Goal: Task Accomplishment & Management: Complete application form

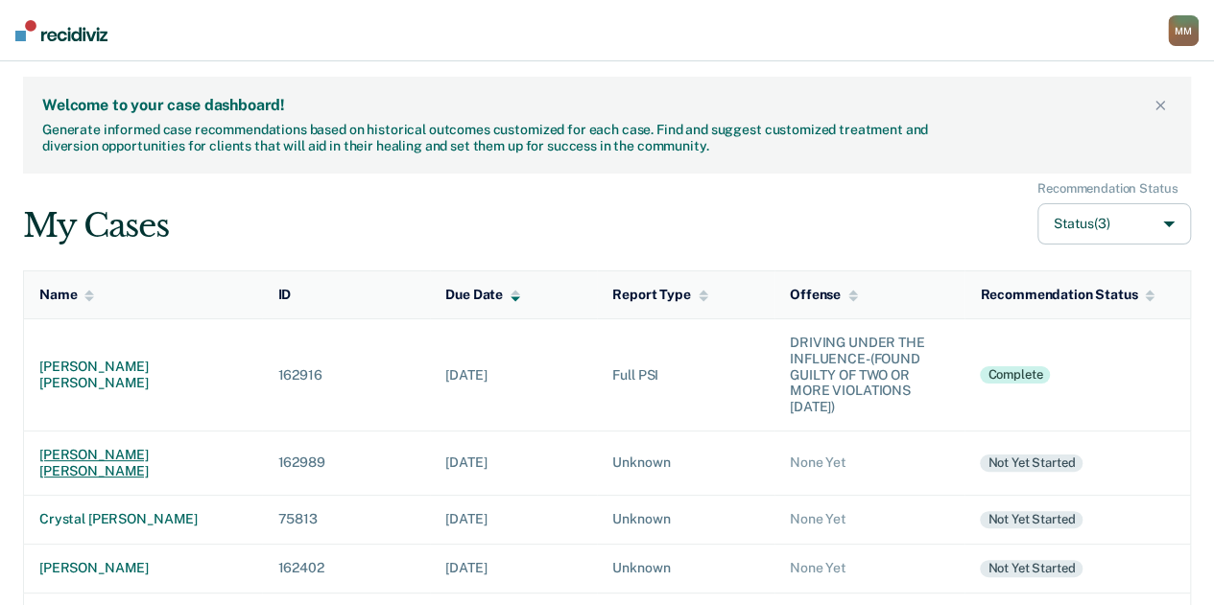
click at [135, 447] on div "[PERSON_NAME] [PERSON_NAME]" at bounding box center [142, 463] width 207 height 33
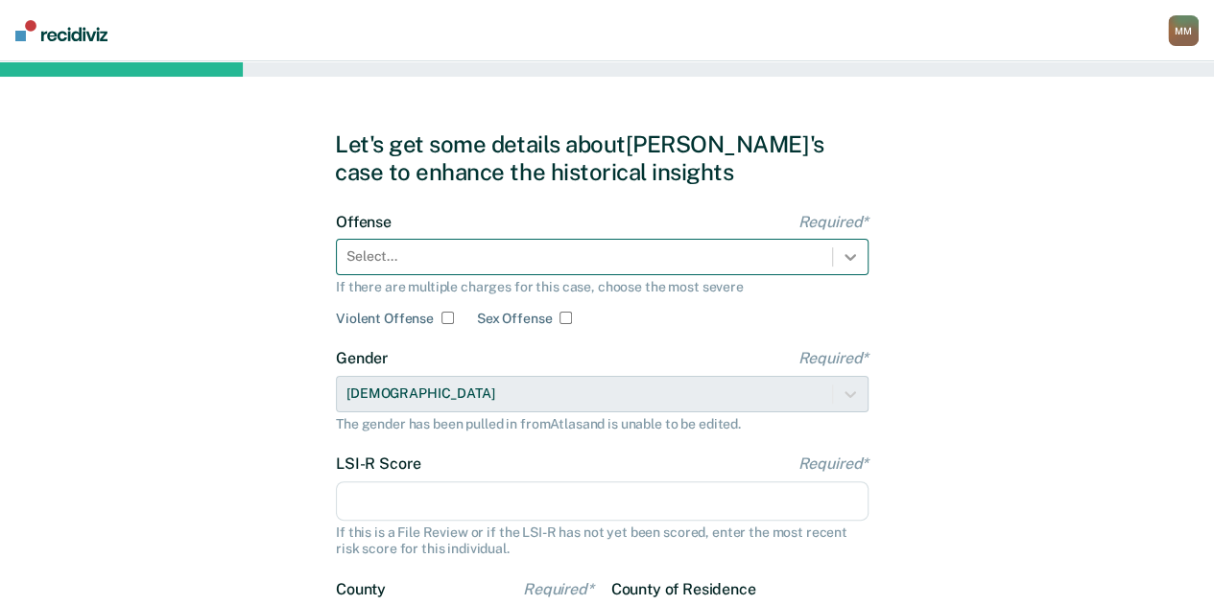
click at [835, 265] on div at bounding box center [850, 257] width 35 height 35
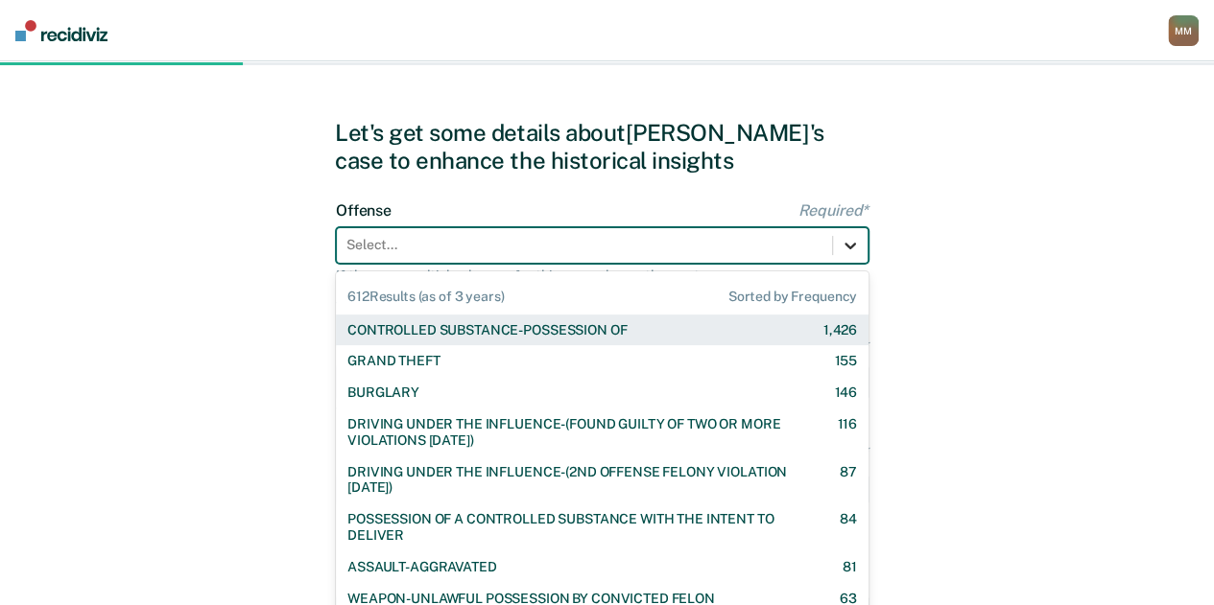
scroll to position [12, 0]
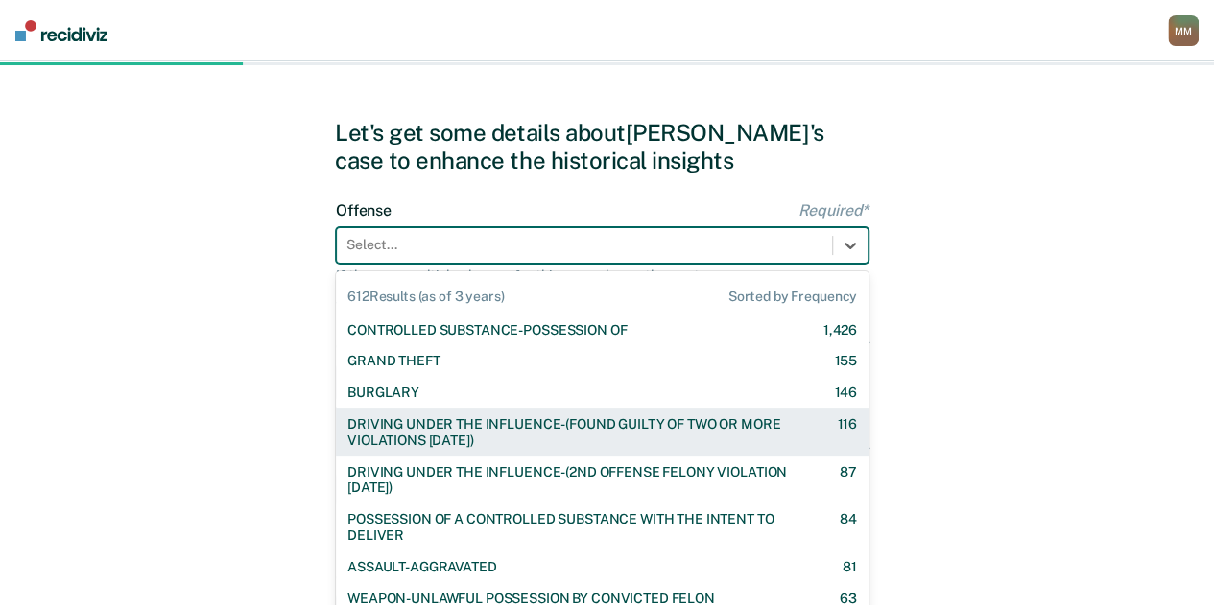
click at [604, 427] on div "DRIVING UNDER THE INFLUENCE-(FOUND GUILTY OF TWO OR MORE VIOLATIONS [DATE])" at bounding box center [575, 432] width 456 height 33
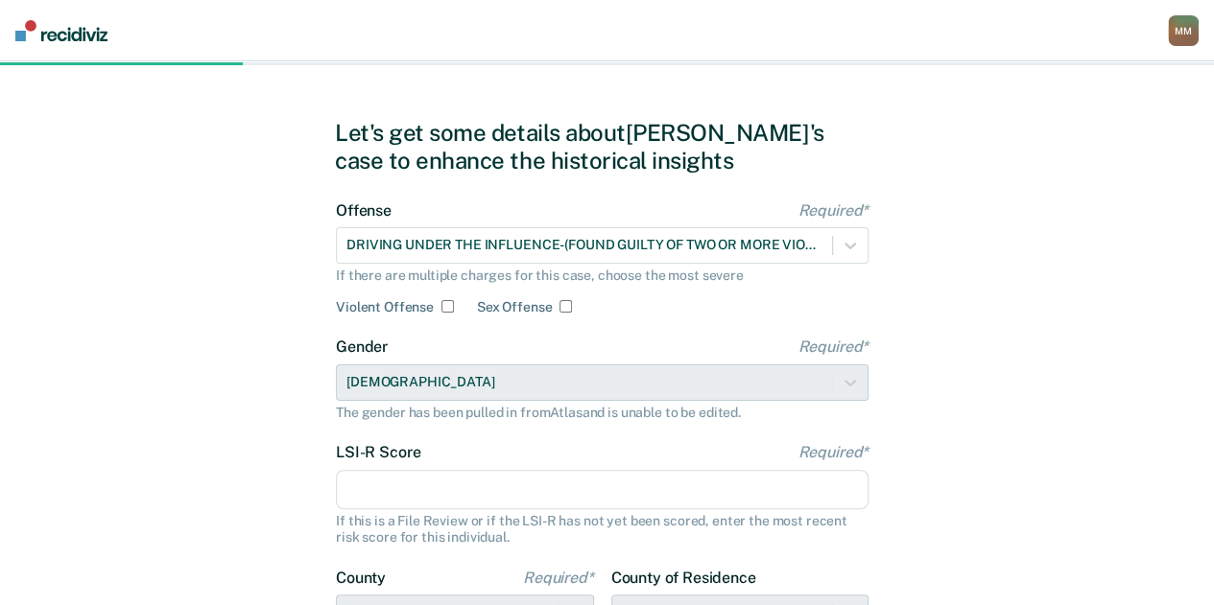
click at [942, 413] on div "Let's get some details about [PERSON_NAME]'s case to enhance the historical ins…" at bounding box center [607, 482] width 1214 height 865
click at [577, 475] on input "LSI-R Score Required*" at bounding box center [602, 490] width 533 height 40
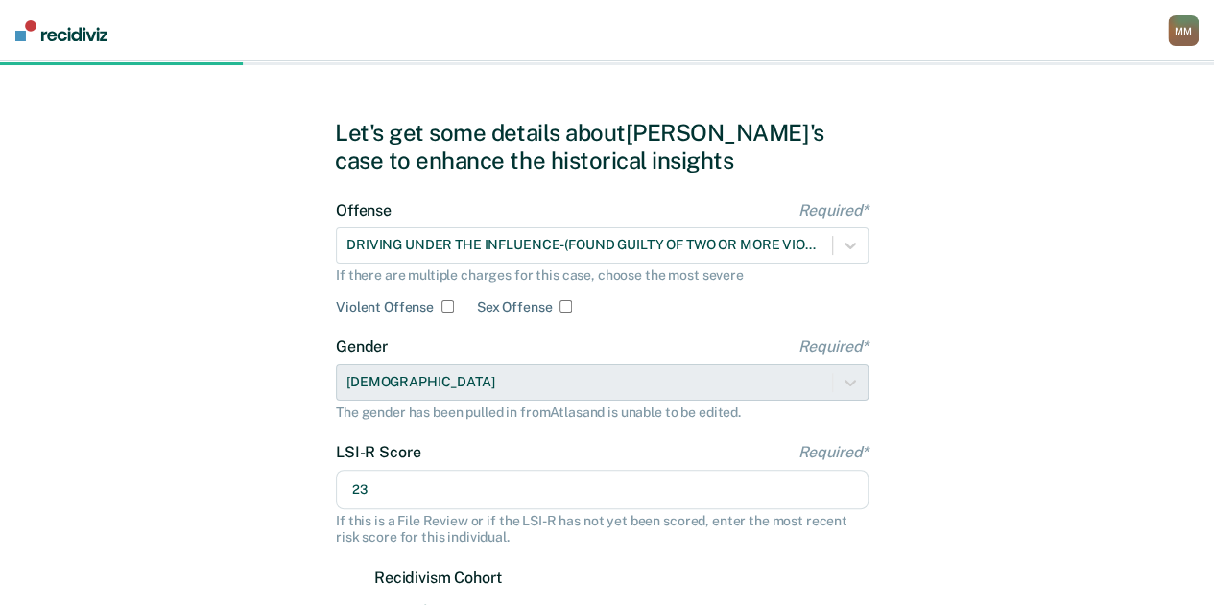
type input "23"
drag, startPoint x: 1000, startPoint y: 488, endPoint x: 1058, endPoint y: 524, distance: 68.5
click at [1058, 524] on div "Let's get some details about [PERSON_NAME]'s case to enhance the historical ins…" at bounding box center [607, 565] width 1214 height 1030
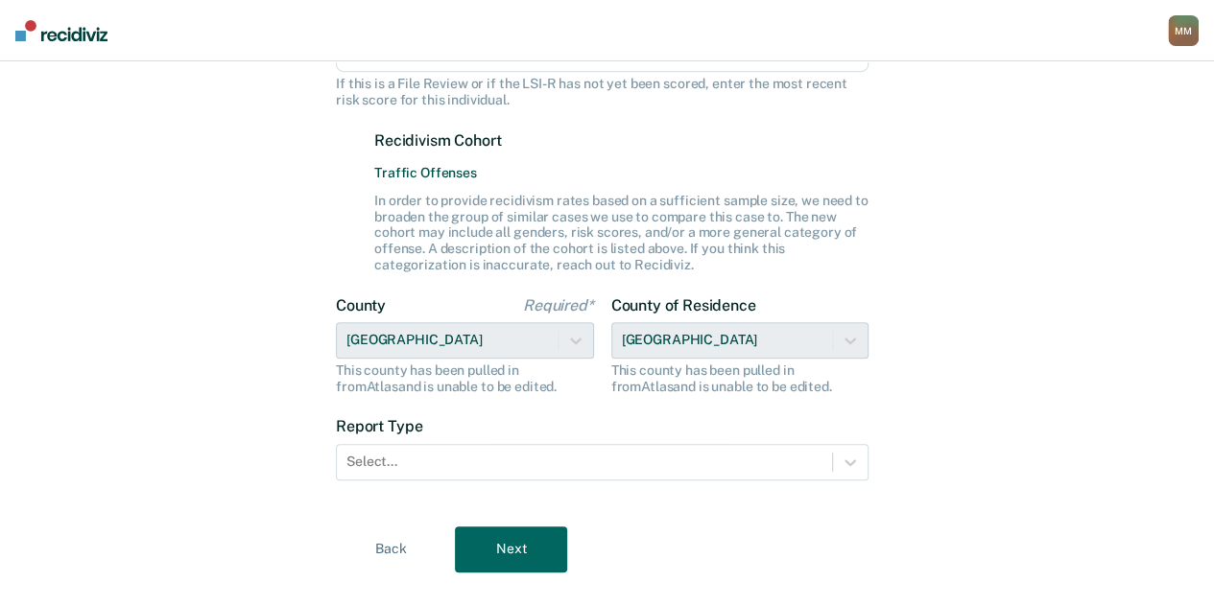
scroll to position [484, 0]
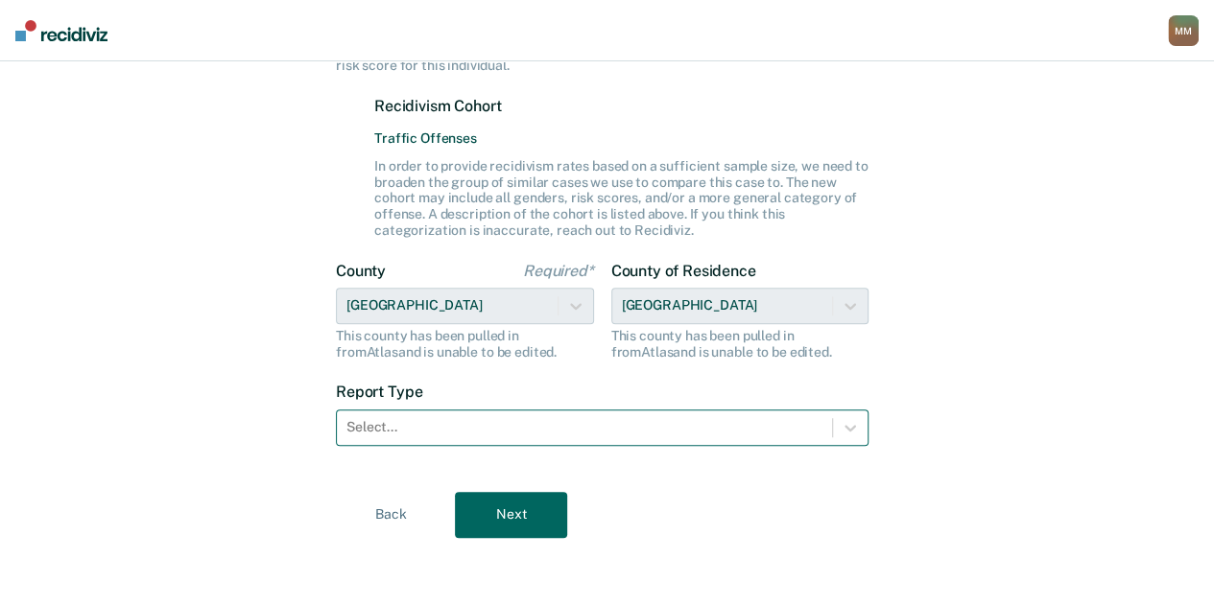
click at [827, 428] on div "Select..." at bounding box center [584, 428] width 495 height 28
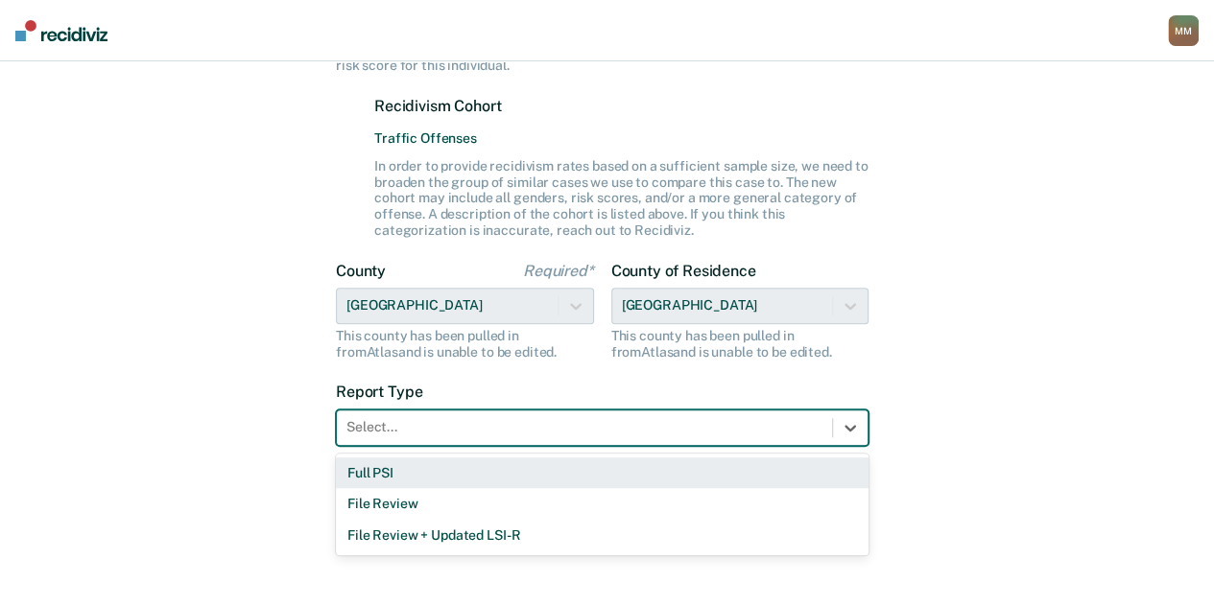
click at [615, 466] on div "Full PSI" at bounding box center [602, 474] width 533 height 32
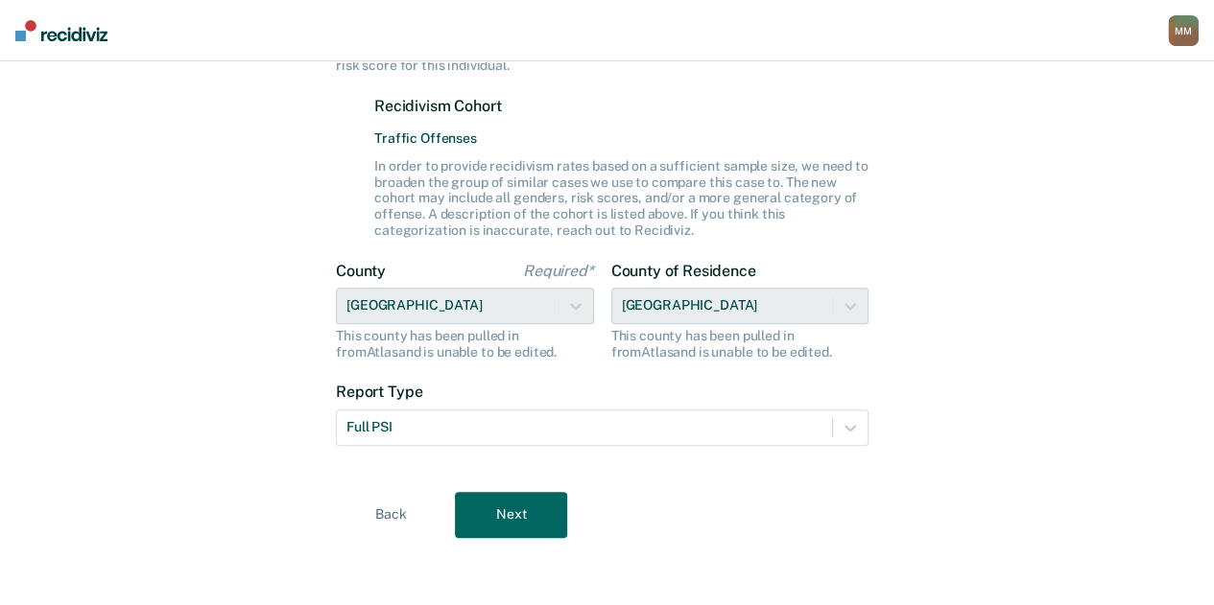
click at [543, 504] on button "Next" at bounding box center [511, 515] width 112 height 46
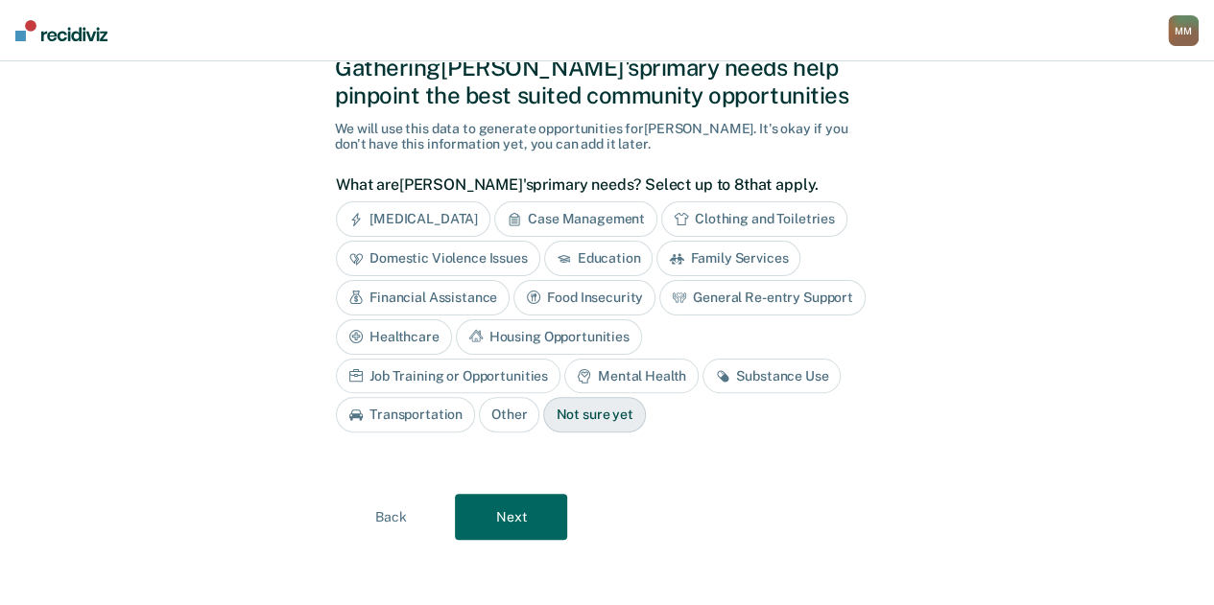
click at [564, 362] on div "Mental Health" at bounding box center [631, 377] width 134 height 36
click at [724, 367] on div "Substance Use" at bounding box center [793, 377] width 138 height 36
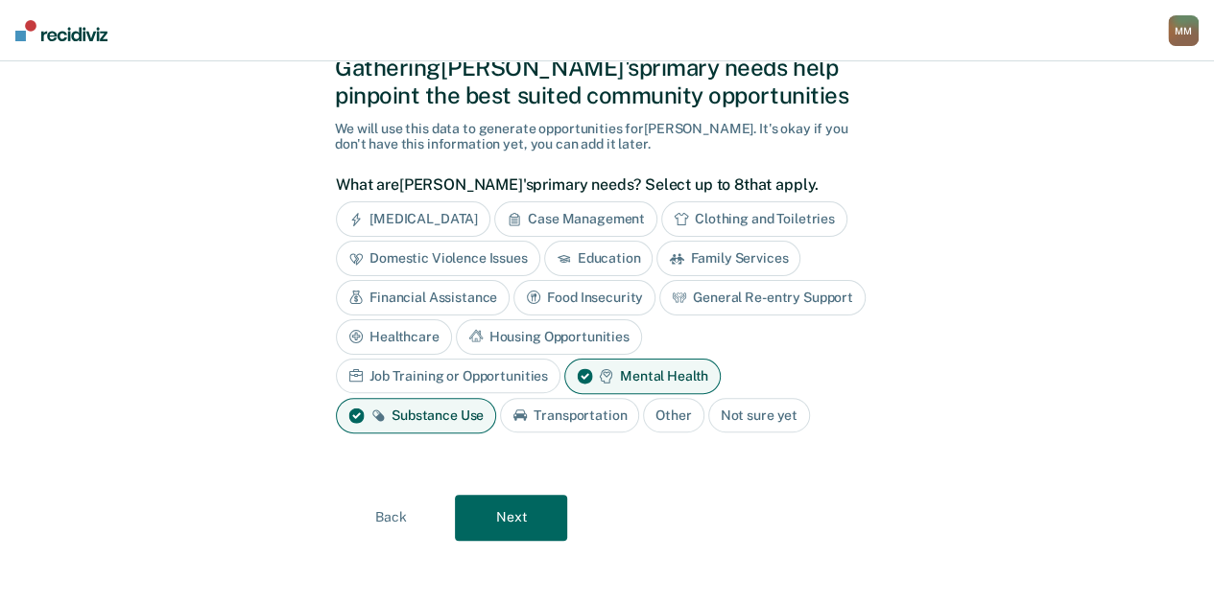
click at [512, 526] on button "Next" at bounding box center [511, 518] width 112 height 46
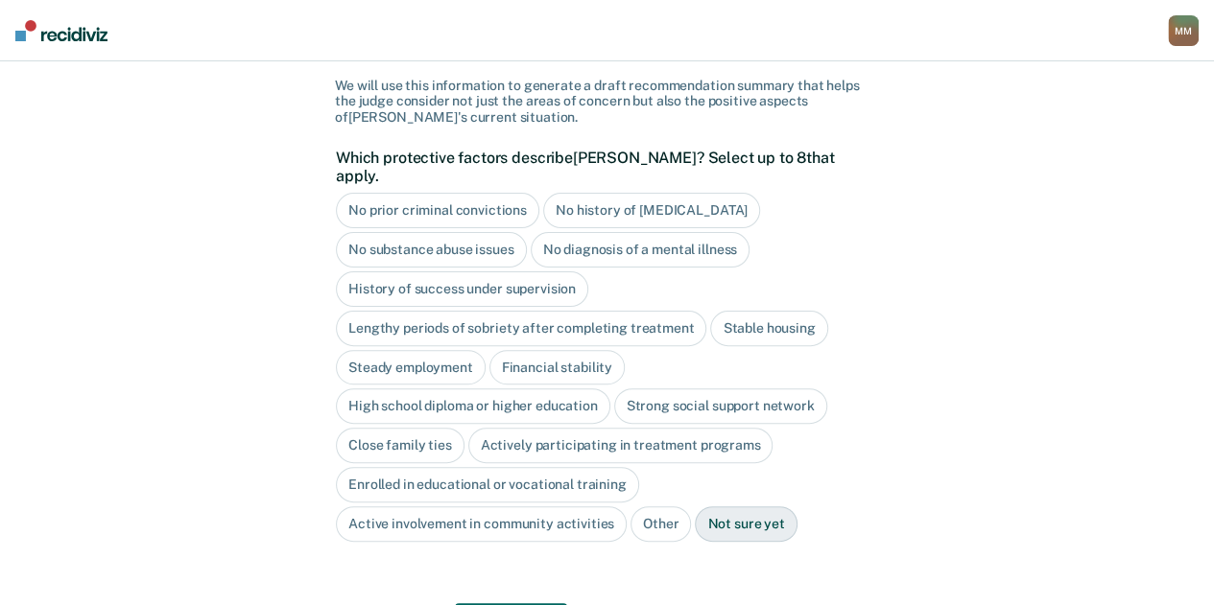
scroll to position [137, 0]
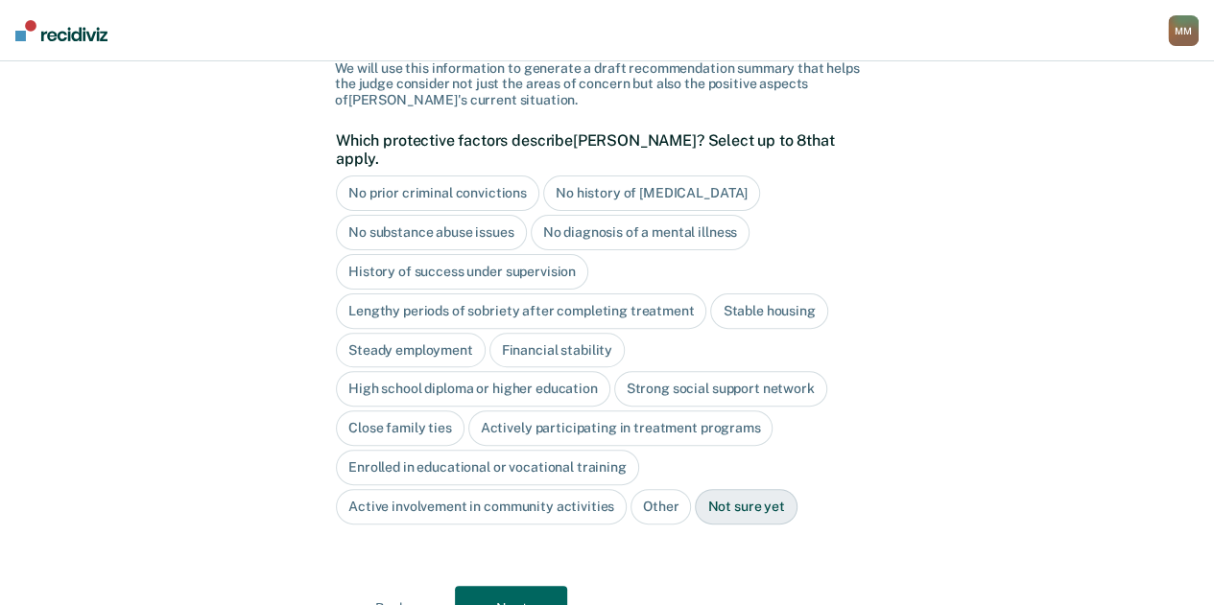
click at [440, 333] on div "Steady employment" at bounding box center [411, 351] width 150 height 36
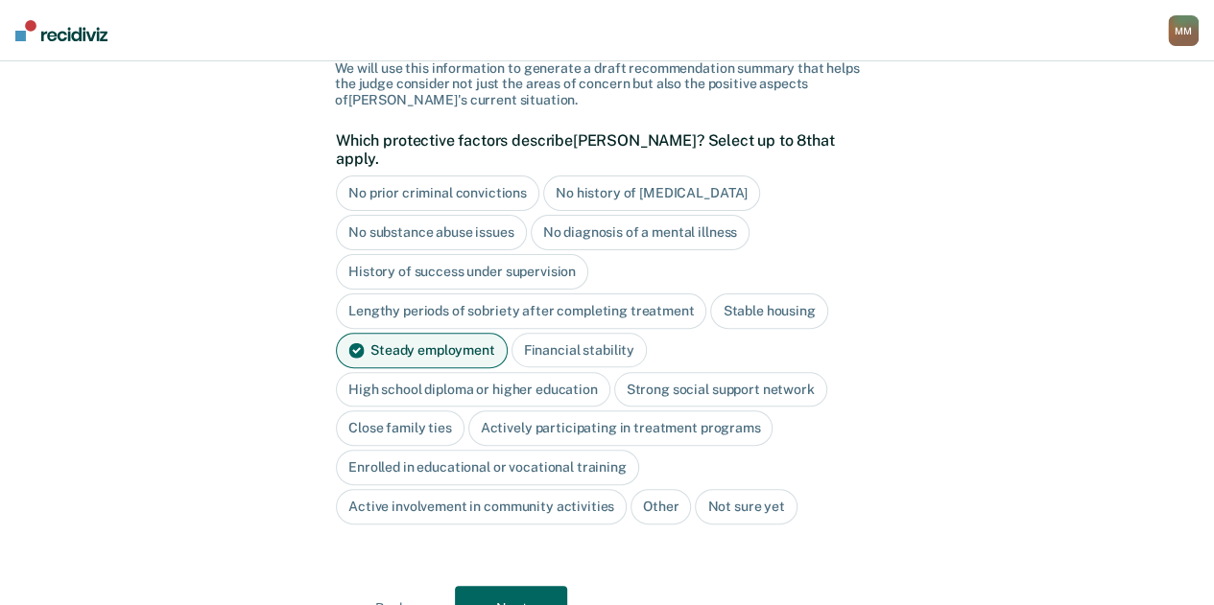
click at [499, 373] on div "High school diploma or higher education" at bounding box center [473, 390] width 274 height 36
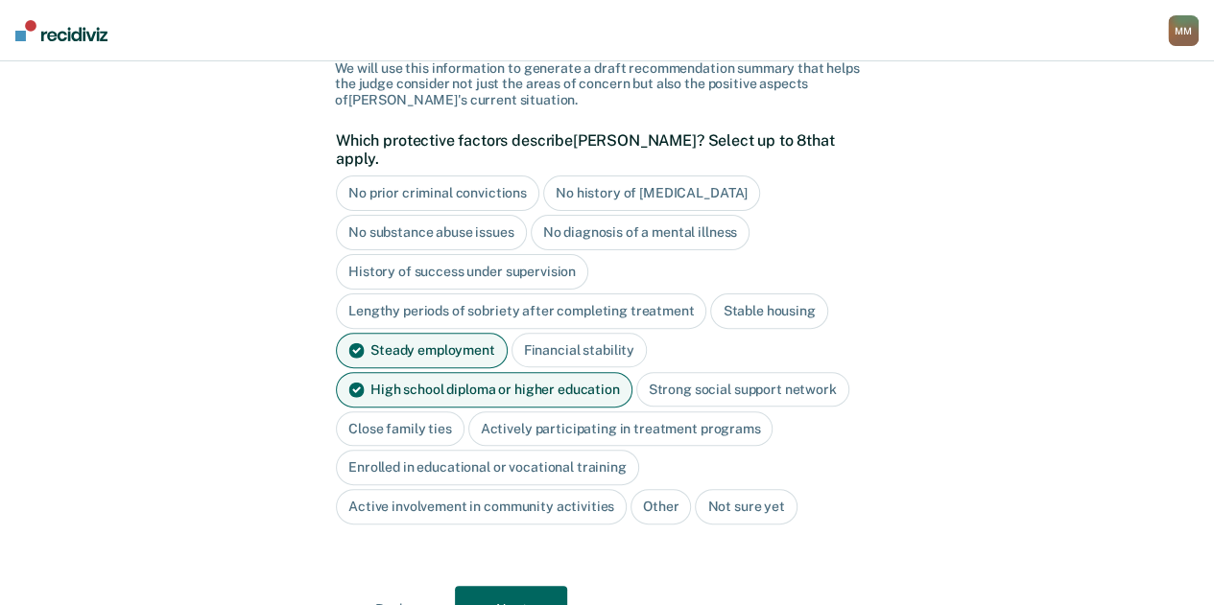
click at [577, 414] on div "Actively participating in treatment programs" at bounding box center [620, 430] width 305 height 36
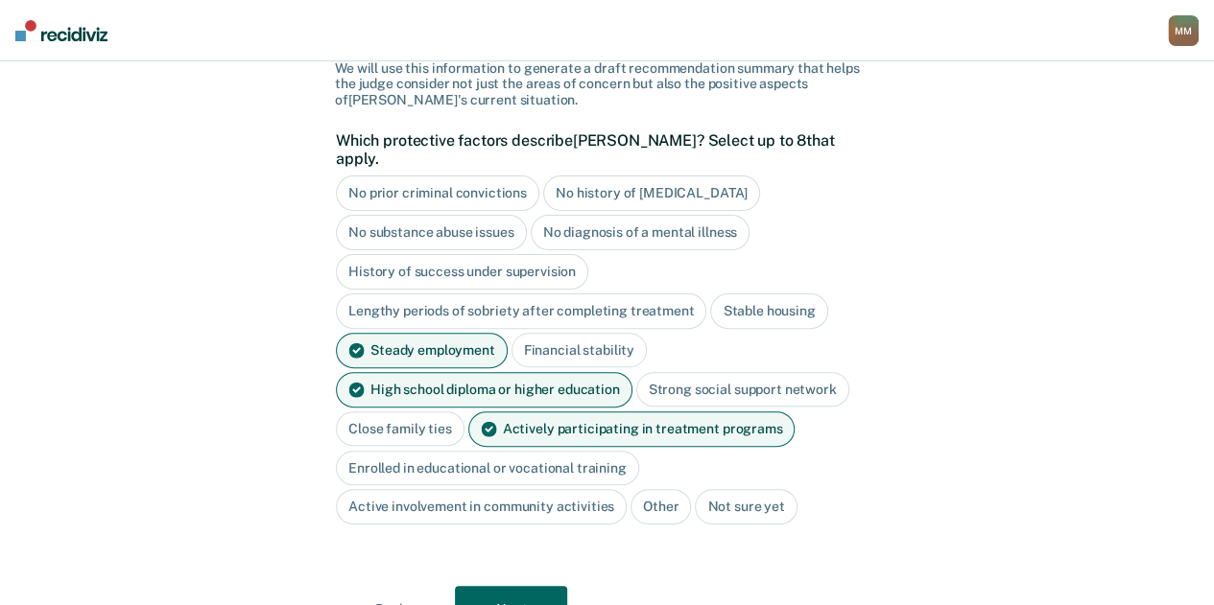
click at [516, 586] on button "Next" at bounding box center [511, 609] width 112 height 46
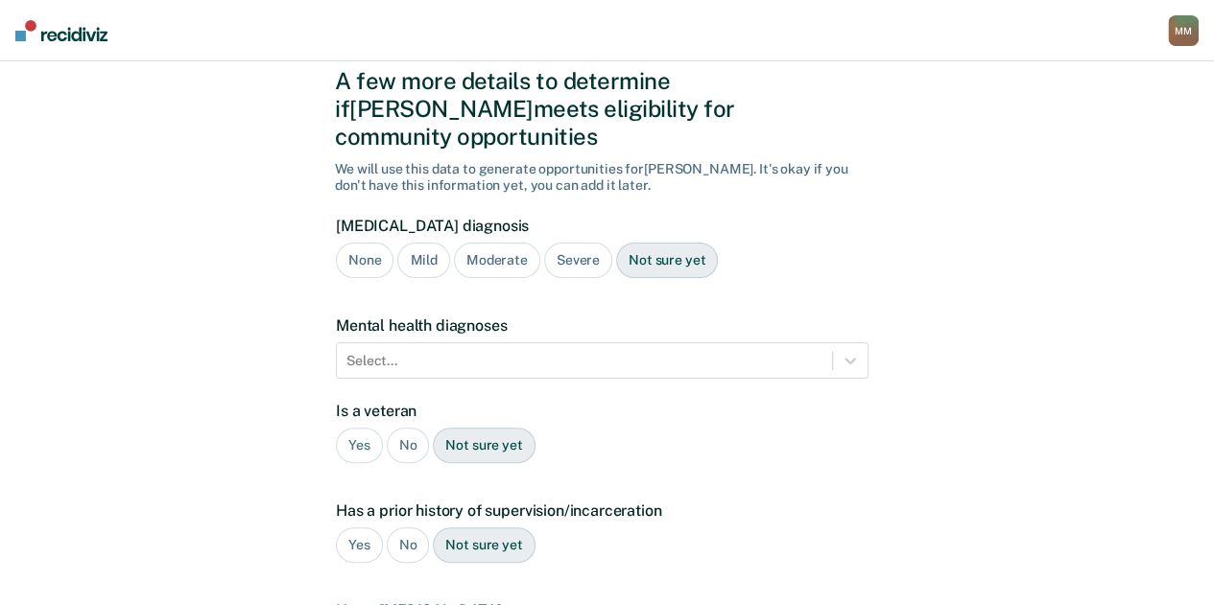
scroll to position [57, 0]
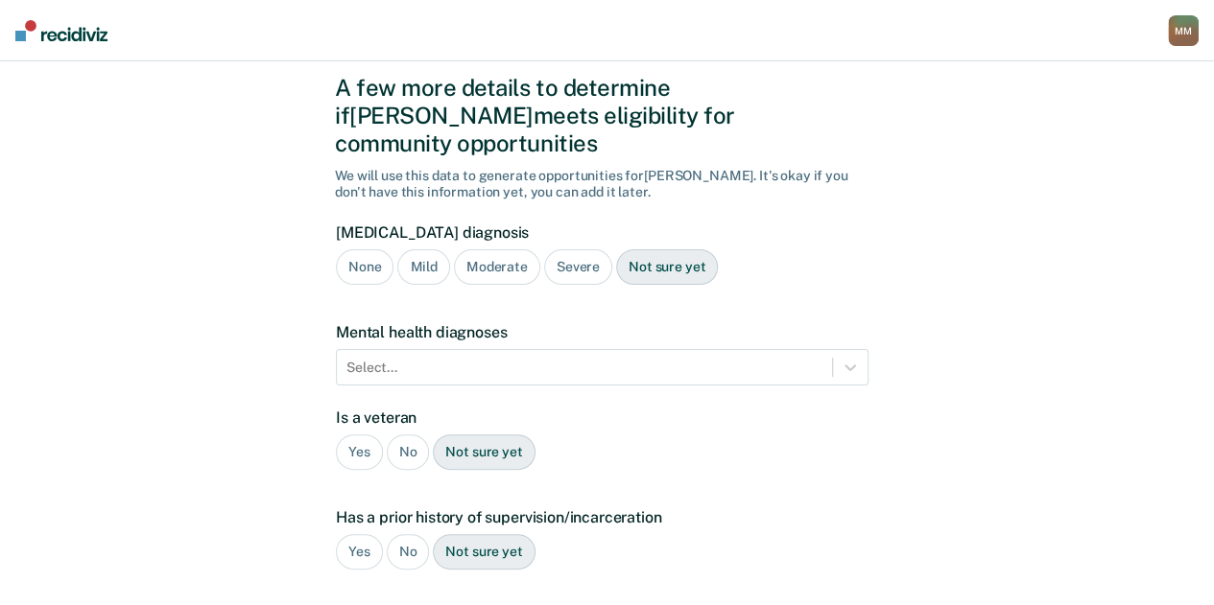
click at [570, 249] on div "Severe" at bounding box center [578, 267] width 68 height 36
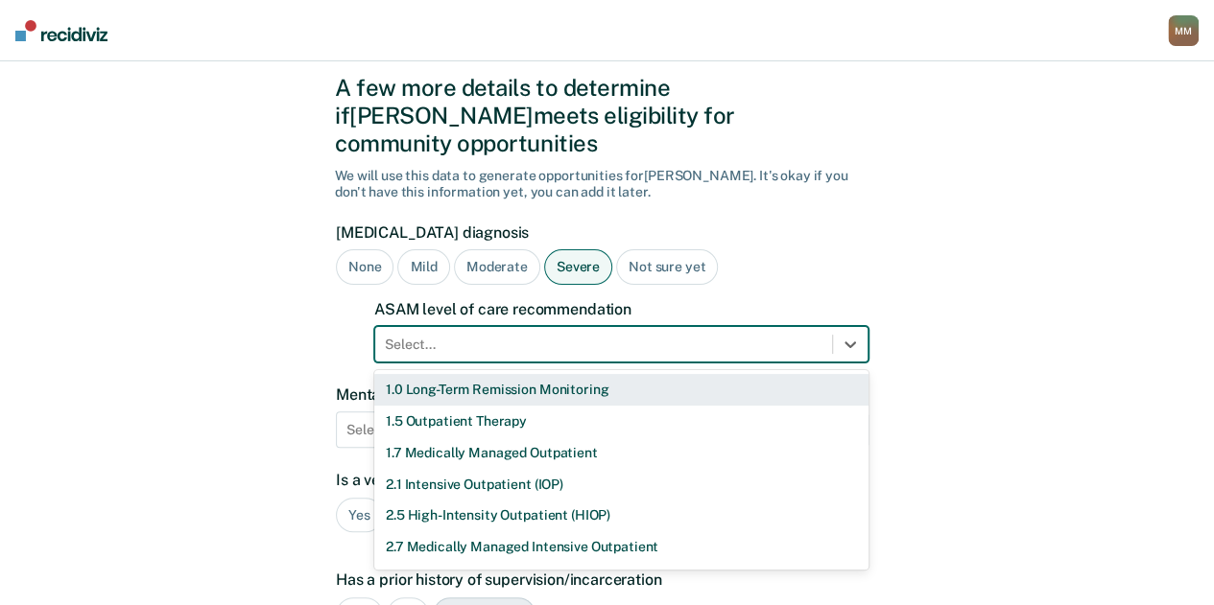
scroll to position [88, 0]
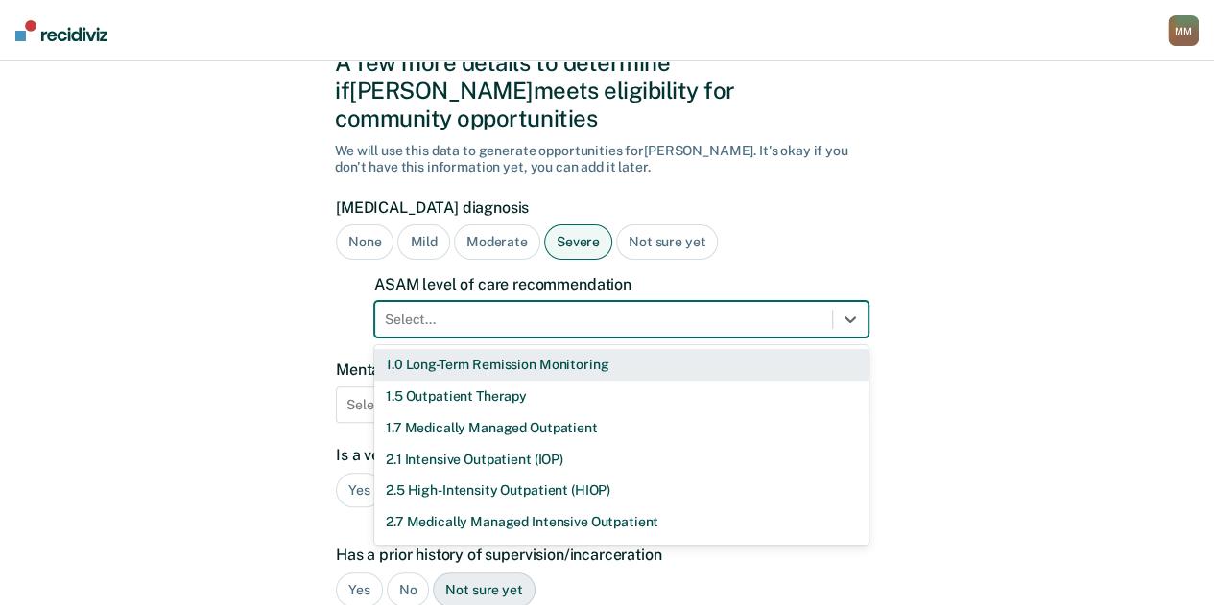
click at [530, 325] on div "11 results available. Use Up and Down to choose options, press Enter to select …" at bounding box center [621, 319] width 494 height 36
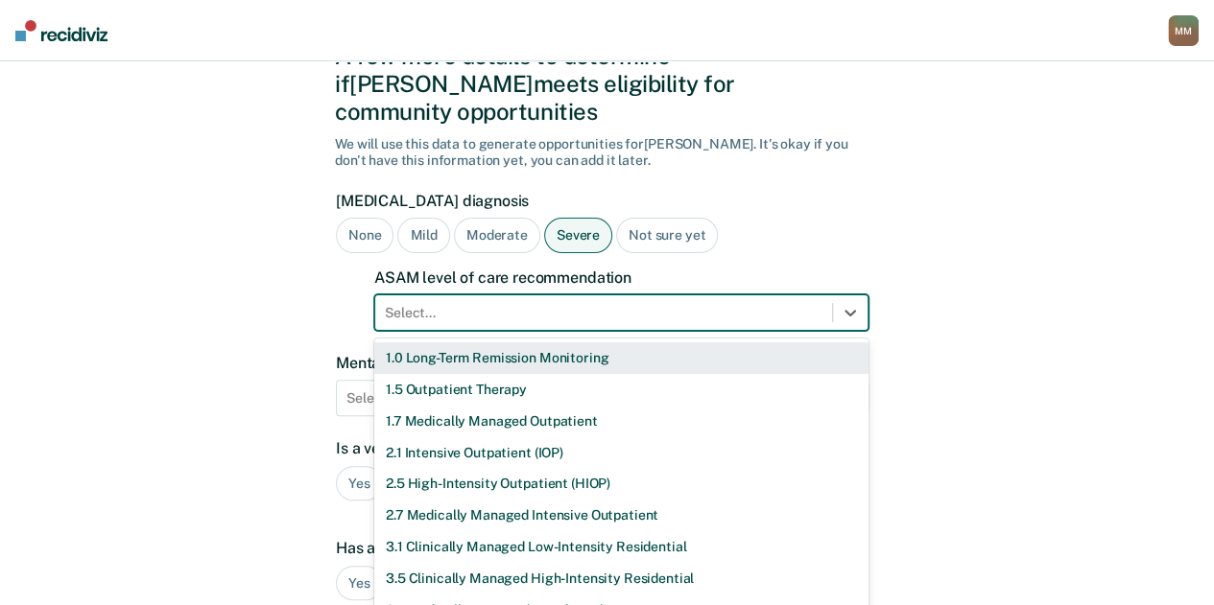
click at [685, 303] on div at bounding box center [604, 313] width 438 height 20
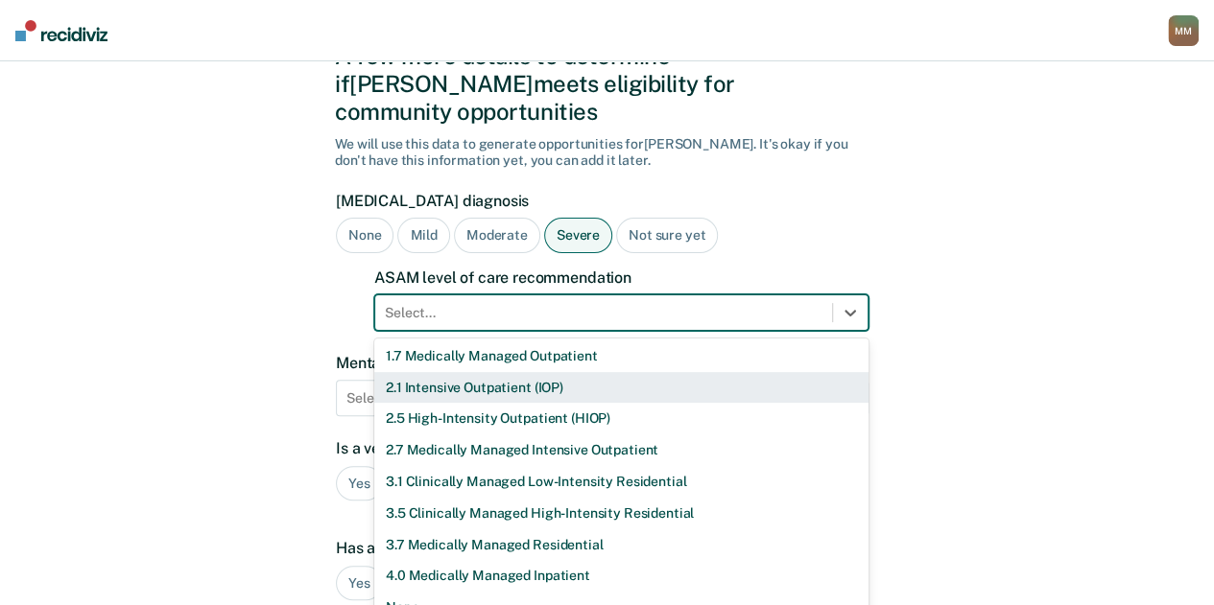
scroll to position [0, 0]
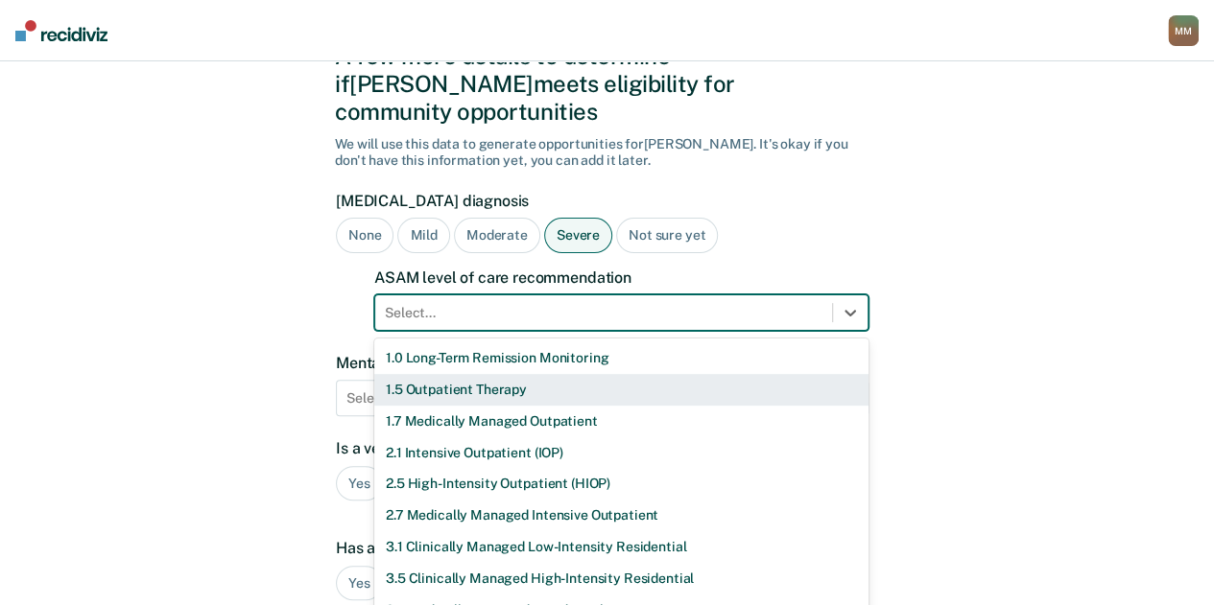
click at [612, 374] on div "1.5 Outpatient Therapy" at bounding box center [621, 390] width 494 height 32
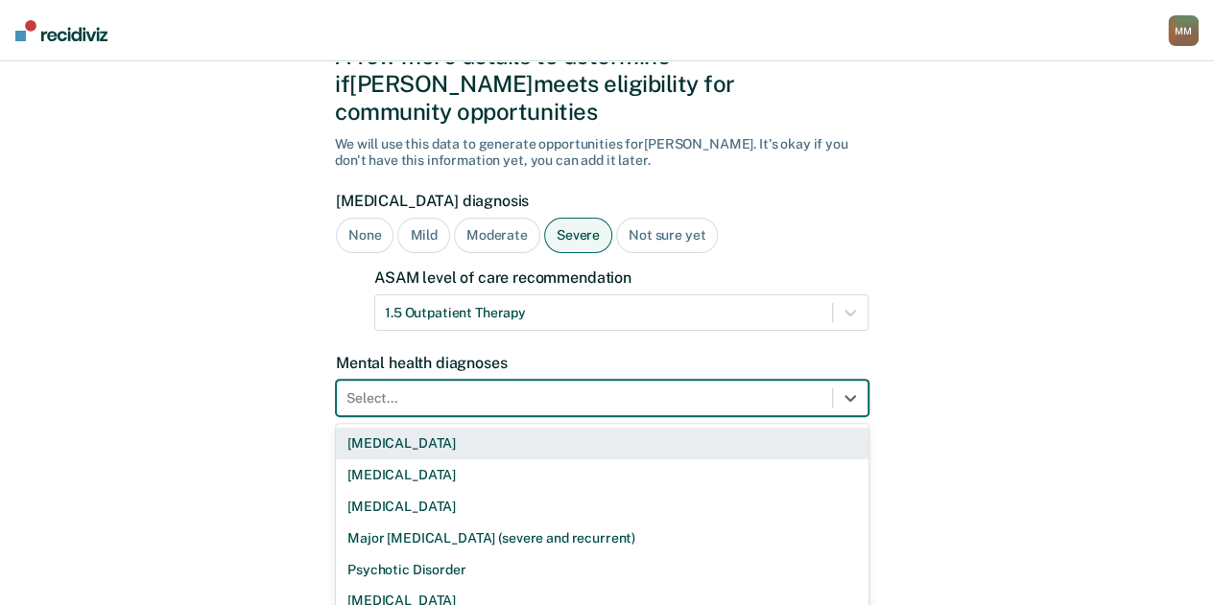
scroll to position [175, 0]
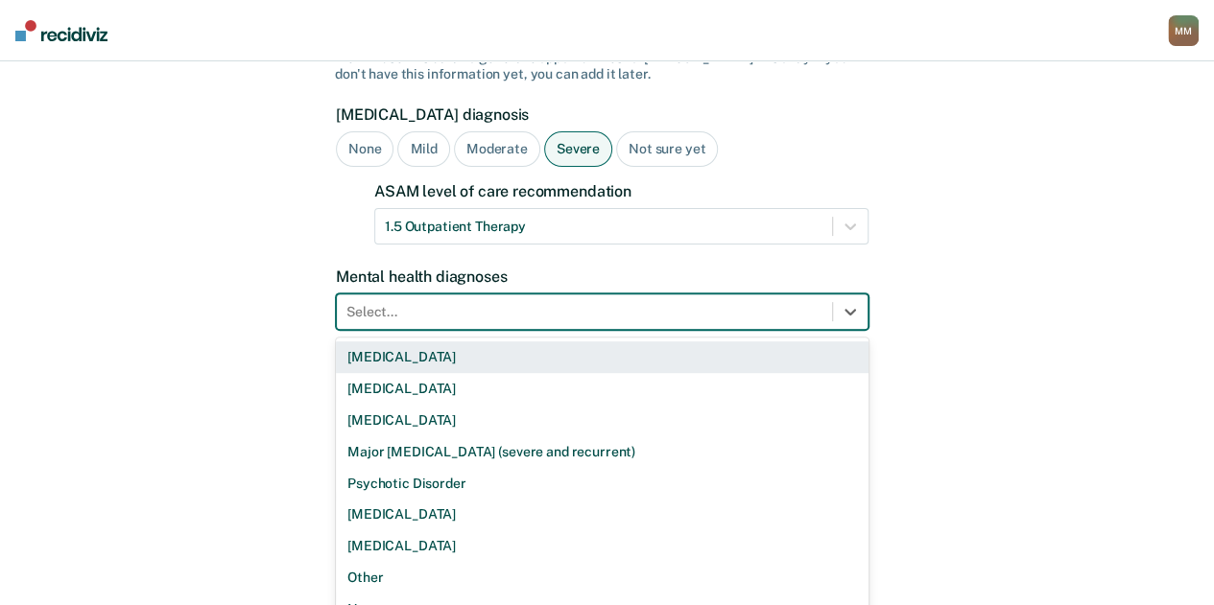
click at [425, 330] on div "9 results available. Use Up and Down to choose options, press Enter to select t…" at bounding box center [602, 312] width 533 height 36
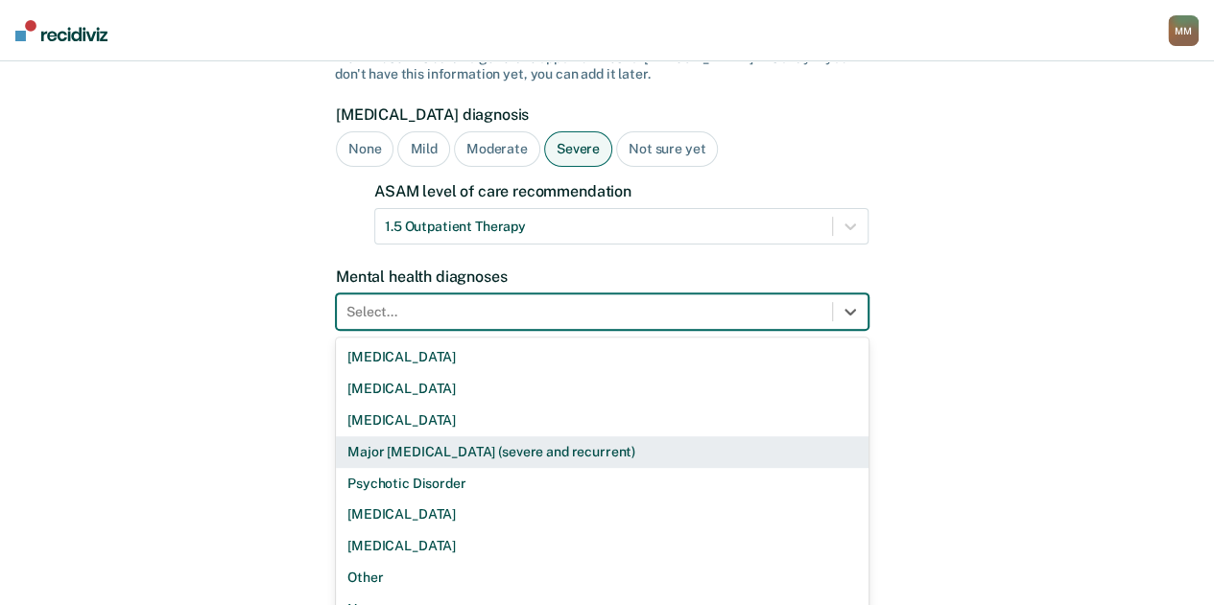
click at [899, 478] on div "A few more details to determine if [PERSON_NAME] meets eligibility for communit…" at bounding box center [607, 438] width 1214 height 1103
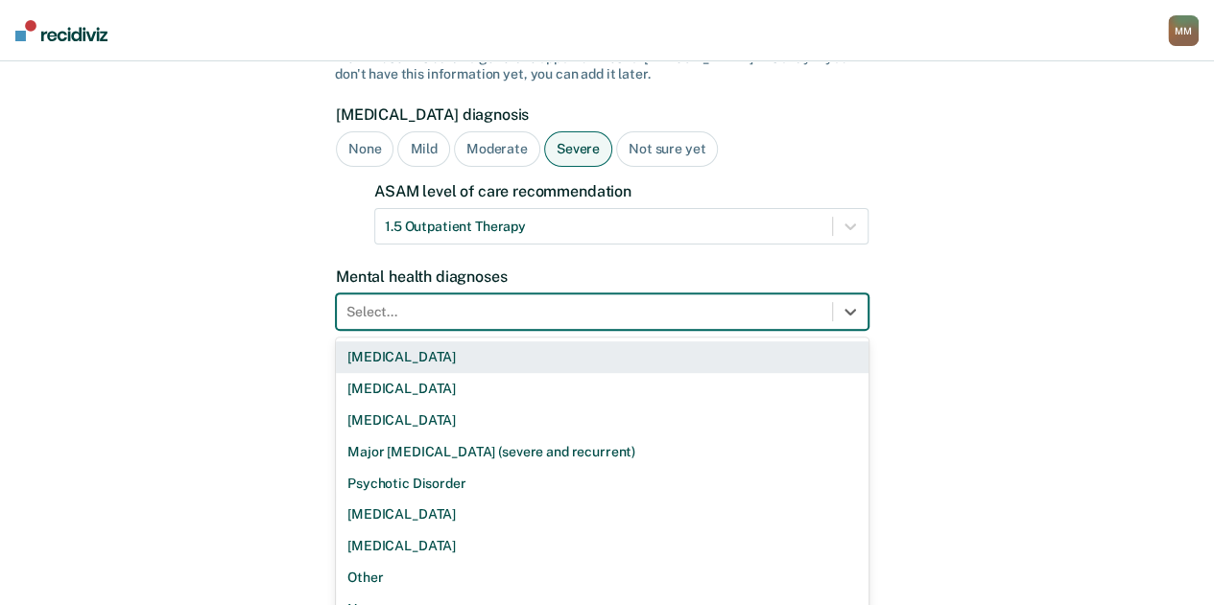
click at [579, 302] on div at bounding box center [584, 312] width 476 height 20
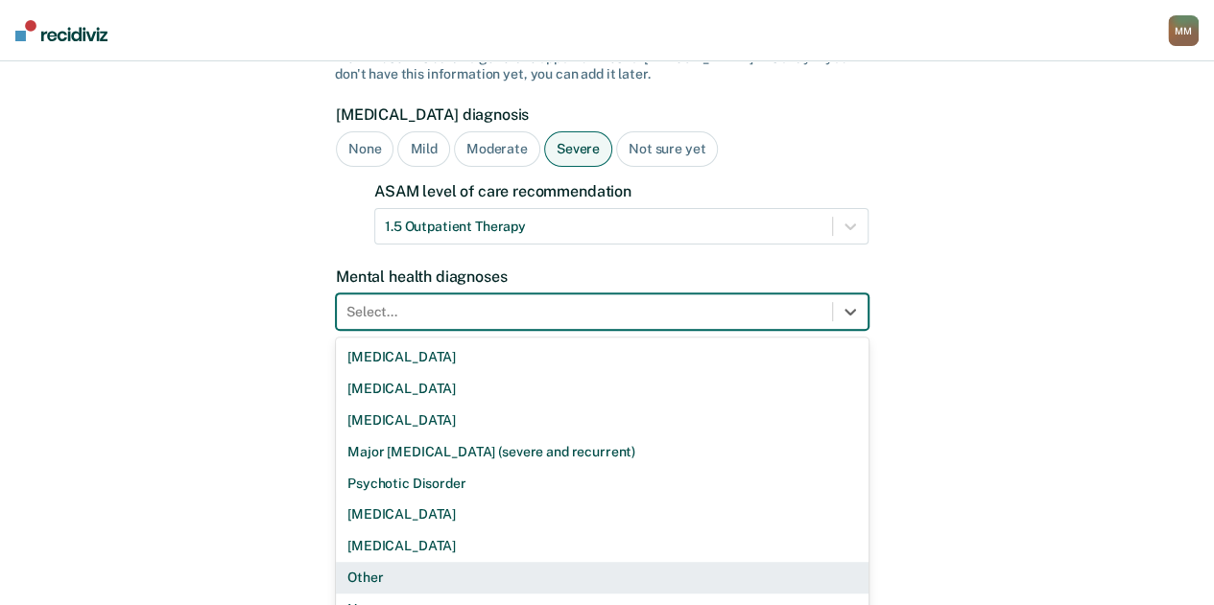
click at [462, 562] on div "Other" at bounding box center [602, 578] width 533 height 32
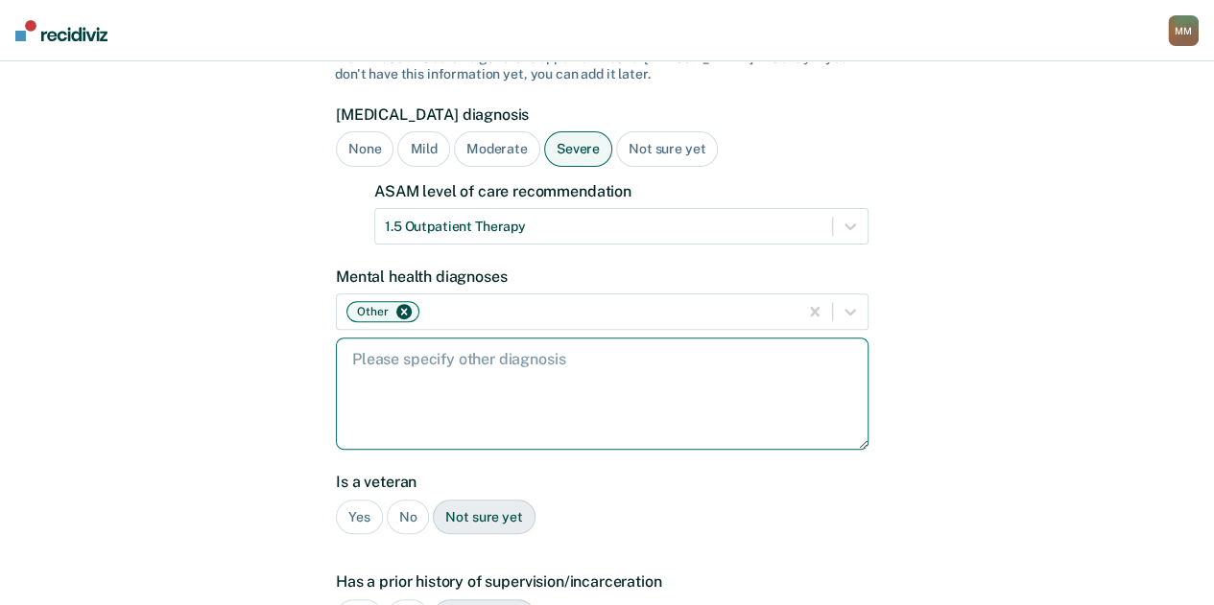
click at [529, 372] on textarea at bounding box center [602, 394] width 533 height 112
paste textarea "[MEDICAL_DATA]"
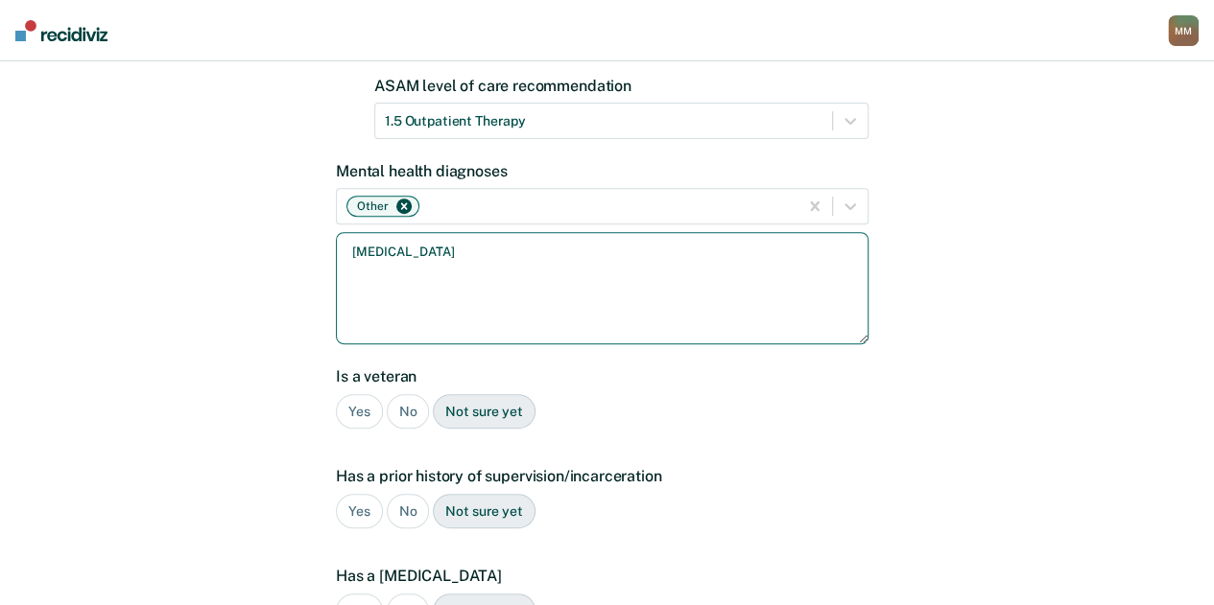
scroll to position [285, 0]
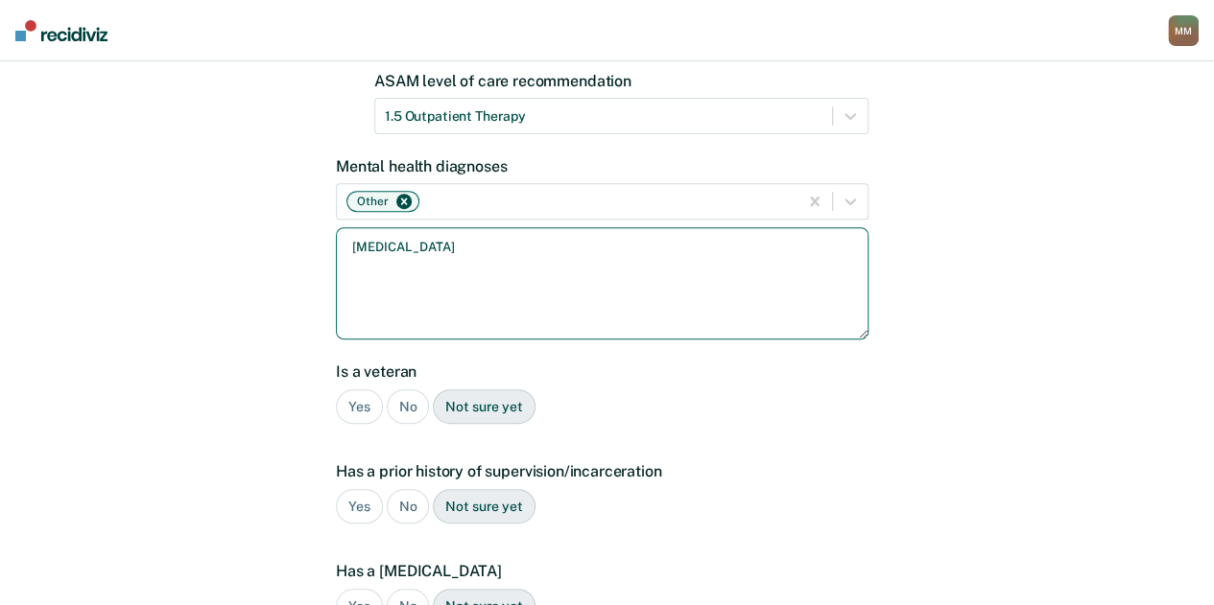
type textarea "[MEDICAL_DATA]"
click at [405, 390] on div "No" at bounding box center [408, 408] width 43 height 36
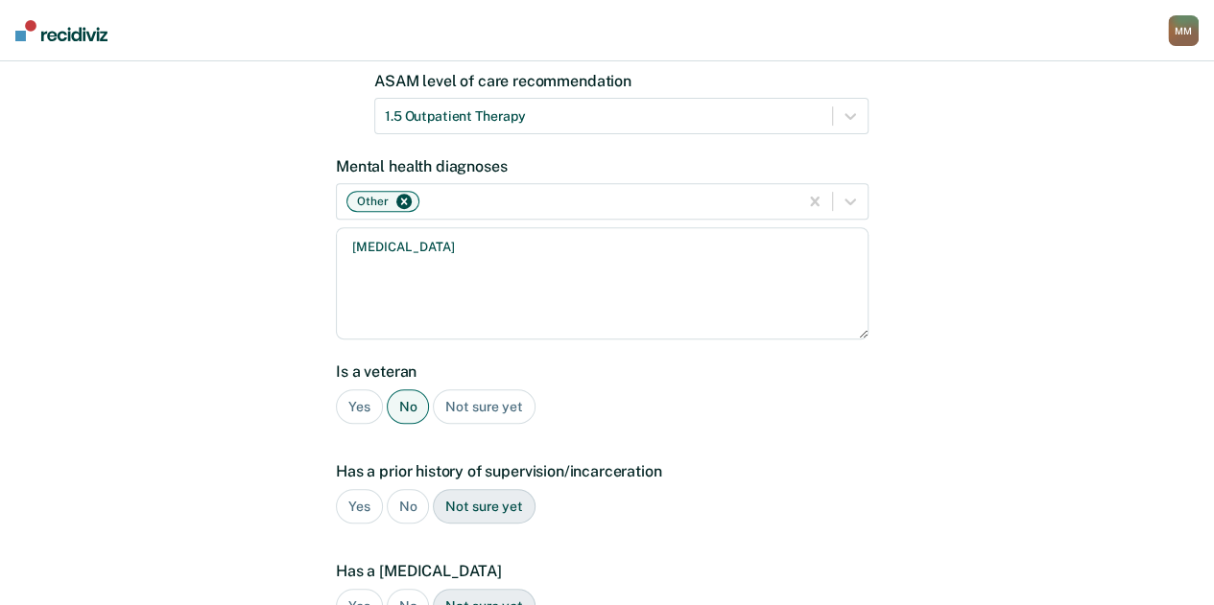
click at [367, 489] on div "Yes" at bounding box center [359, 507] width 47 height 36
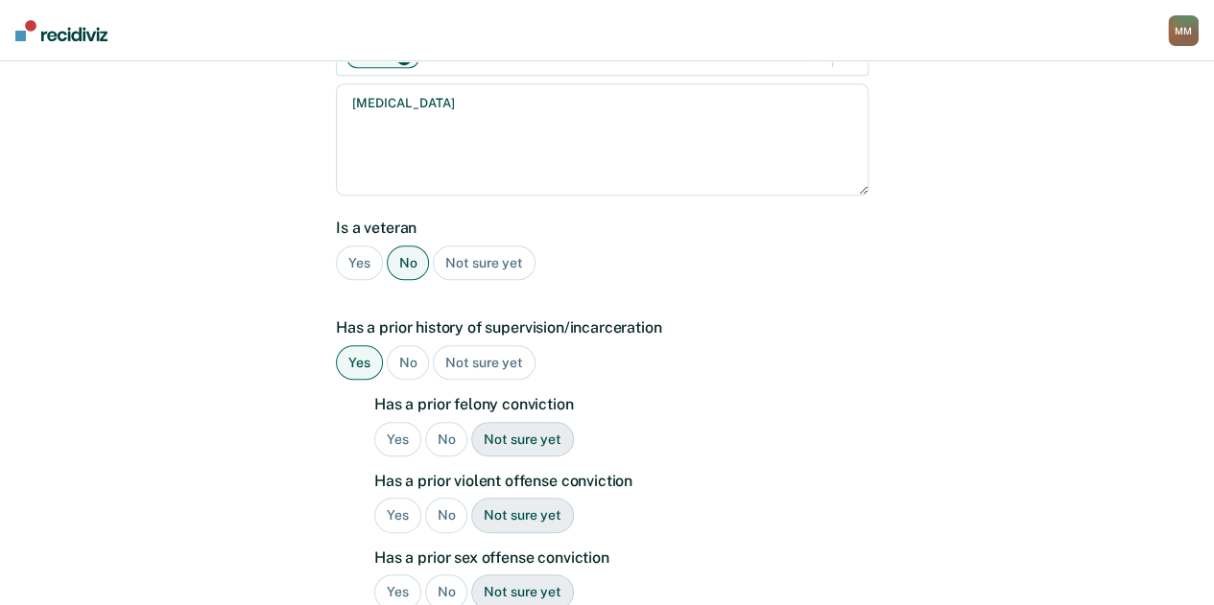
scroll to position [436, 0]
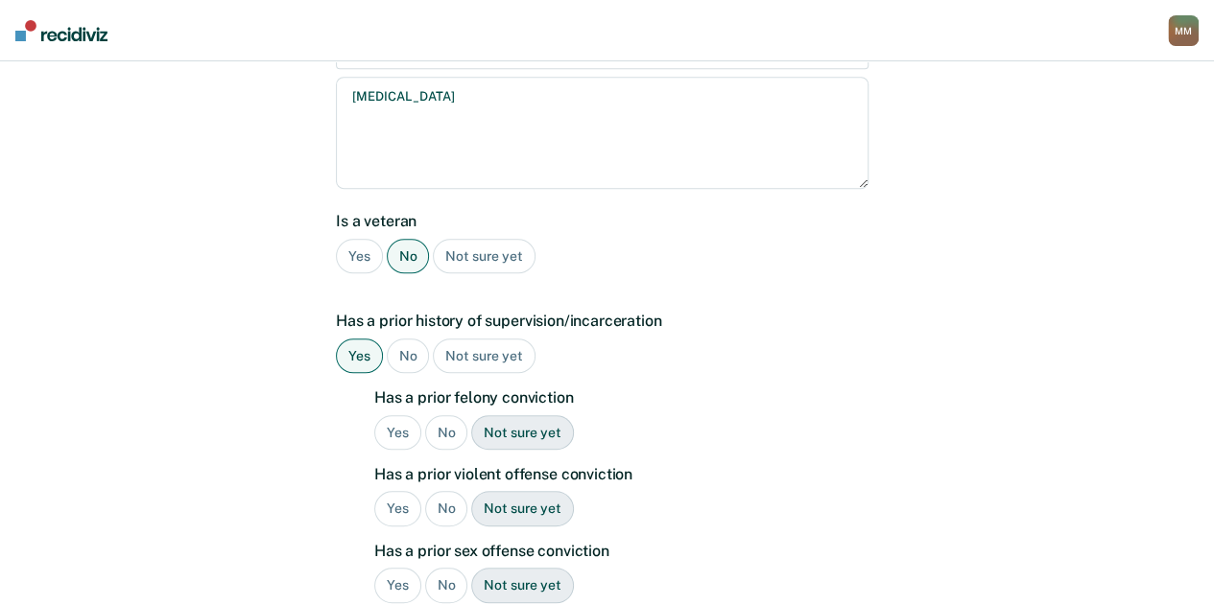
click at [442, 415] on div "No" at bounding box center [446, 433] width 43 height 36
click at [442, 491] on div "No" at bounding box center [446, 509] width 43 height 36
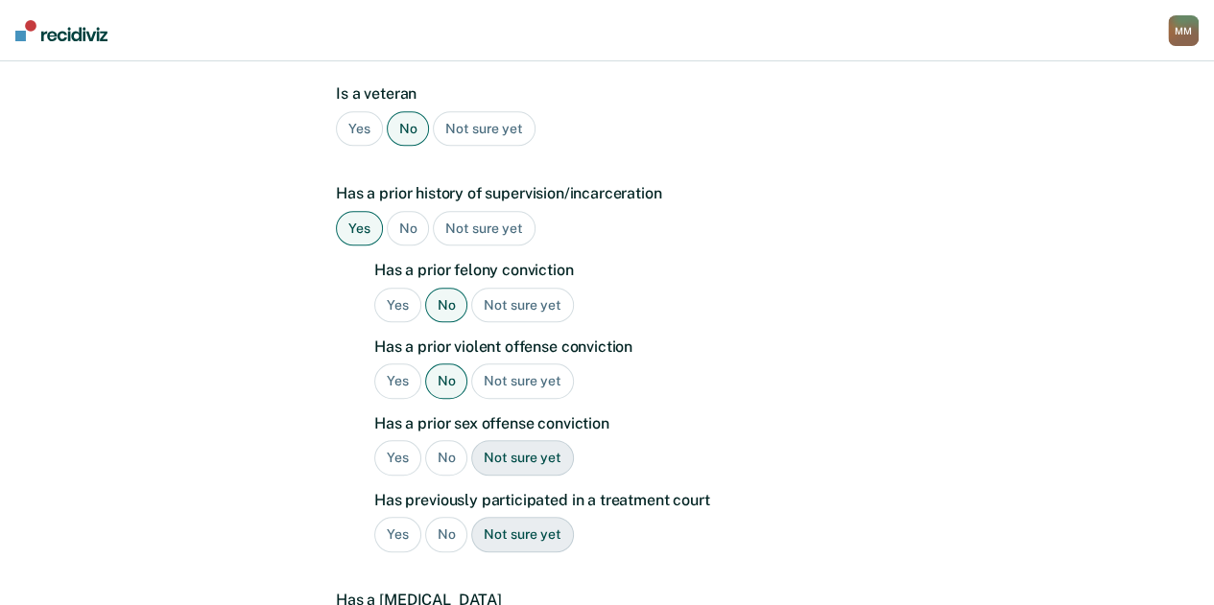
scroll to position [564, 0]
click at [436, 402] on div "Has a prior felony conviction Yes No Not sure yet Has a prior violent offense c…" at bounding box center [621, 413] width 494 height 307
click at [440, 439] on div "No" at bounding box center [446, 457] width 43 height 36
click at [439, 516] on div "No" at bounding box center [446, 534] width 43 height 36
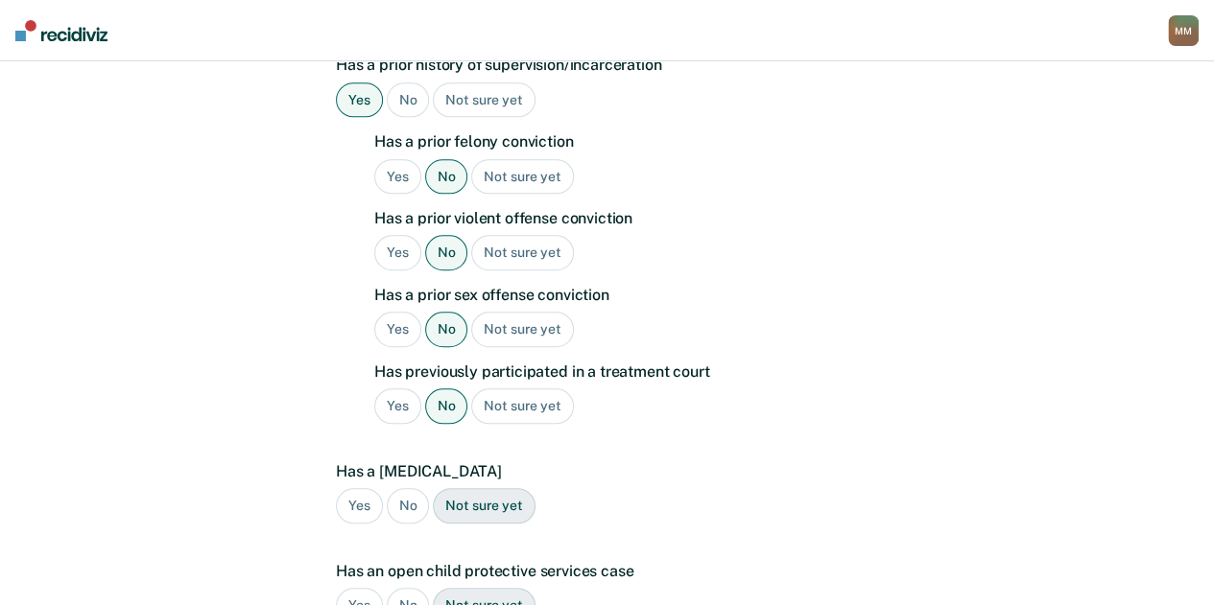
scroll to position [693, 0]
click at [403, 487] on div "No" at bounding box center [408, 505] width 43 height 36
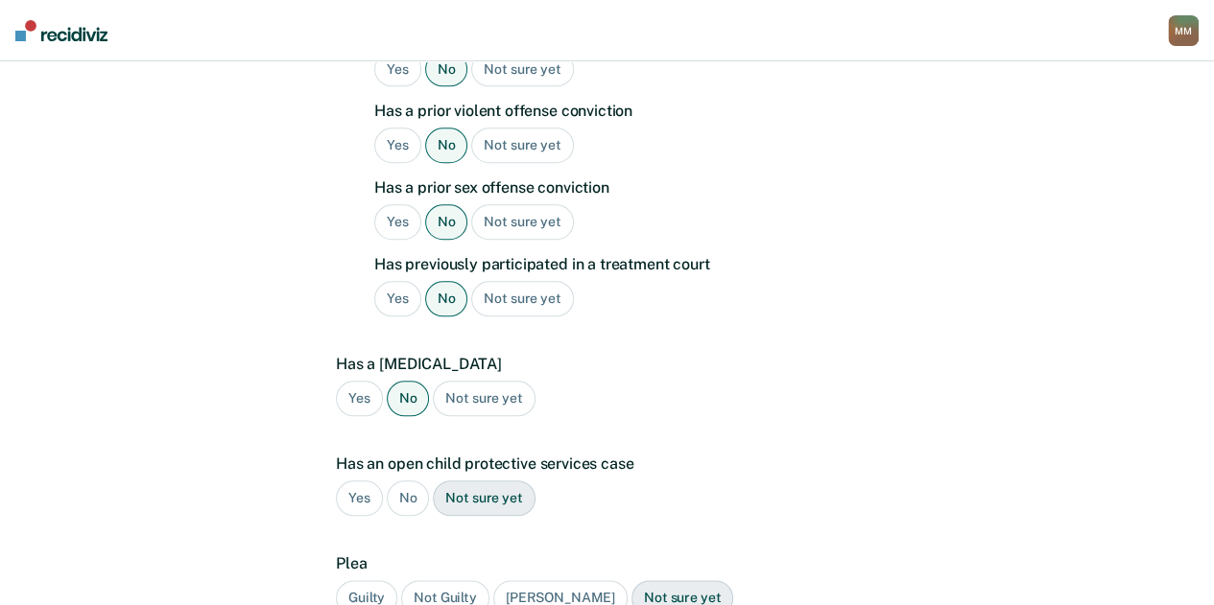
scroll to position [800, 0]
click at [405, 480] on div "No" at bounding box center [408, 498] width 43 height 36
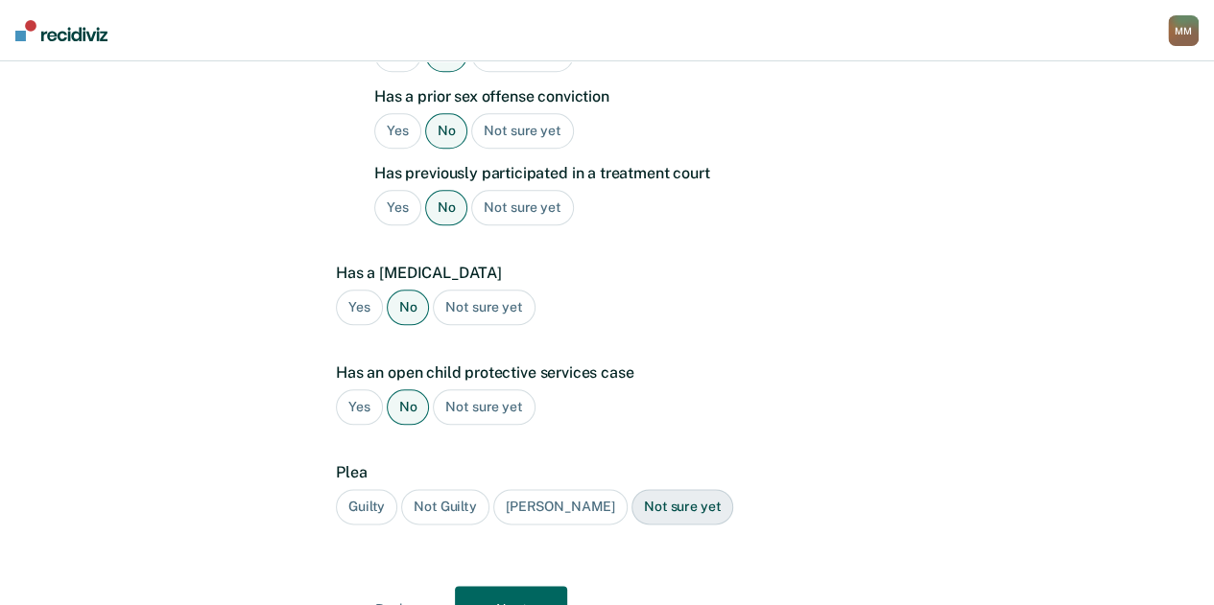
scroll to position [895, 0]
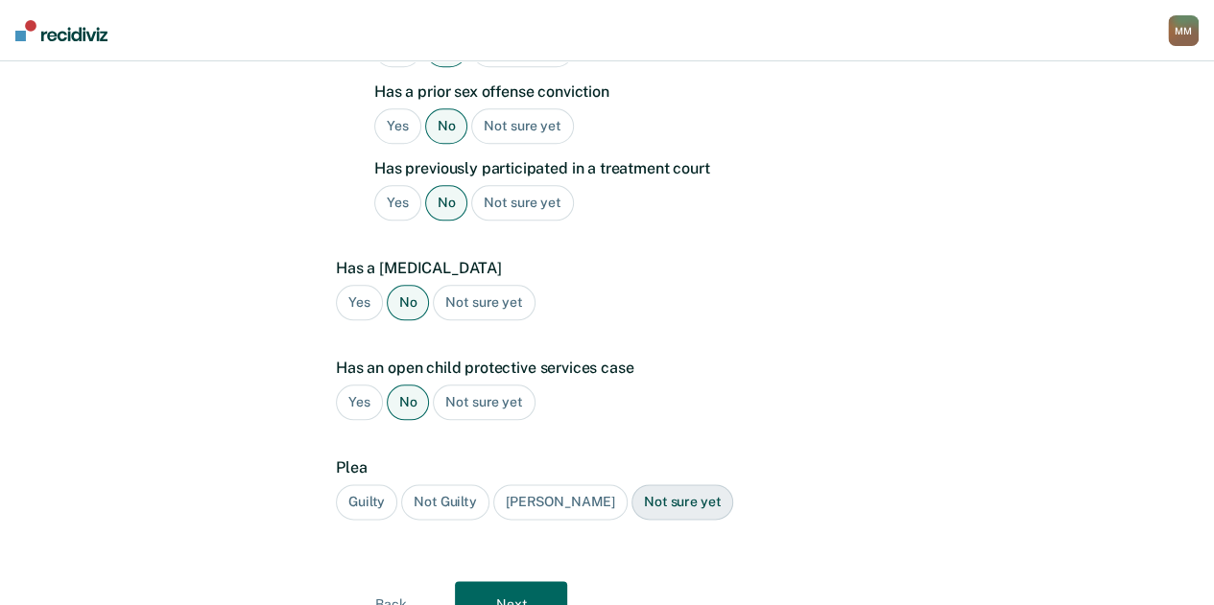
click at [369, 459] on div "Plea Guilty Not Guilty [PERSON_NAME] Not sure yet" at bounding box center [602, 497] width 533 height 77
click at [373, 485] on div "Guilty" at bounding box center [366, 503] width 61 height 36
click at [510, 581] on button "Next" at bounding box center [511, 604] width 112 height 46
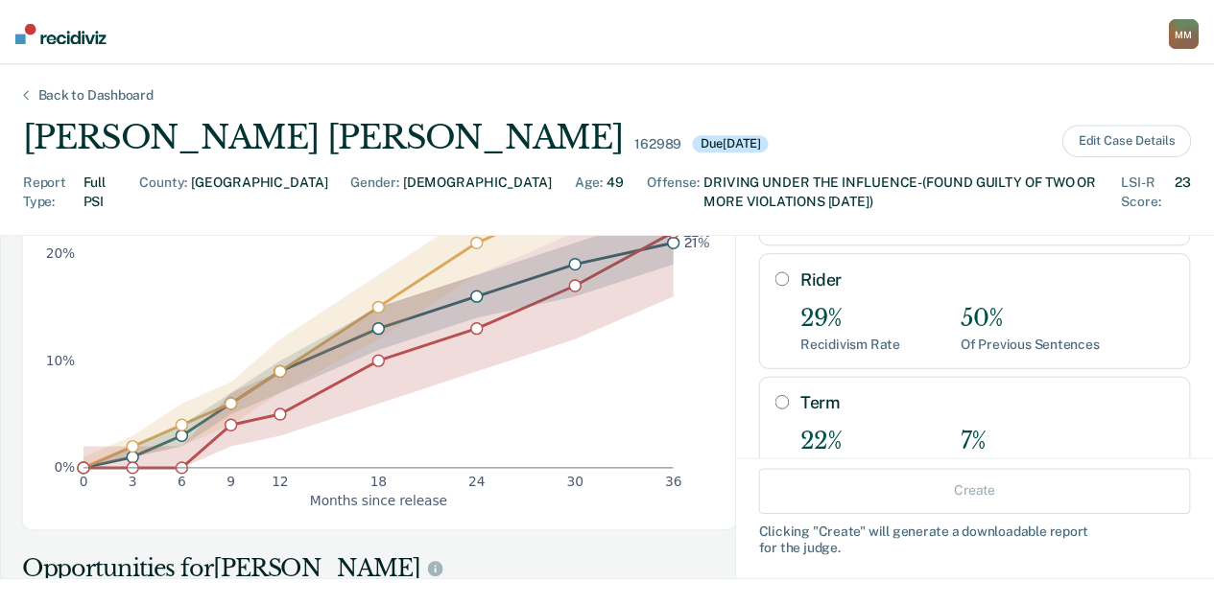
scroll to position [219, 0]
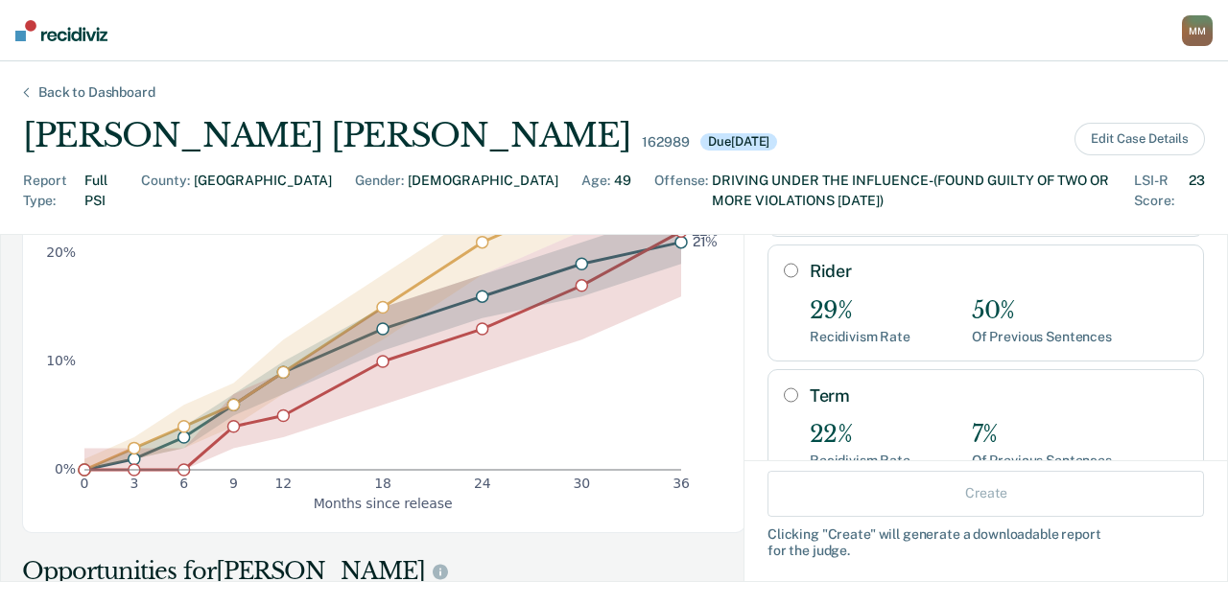
click at [810, 272] on div "Rider 29% Recidivism Rate 50% Of Previous Sentences" at bounding box center [999, 302] width 378 height 83
radio input "true"
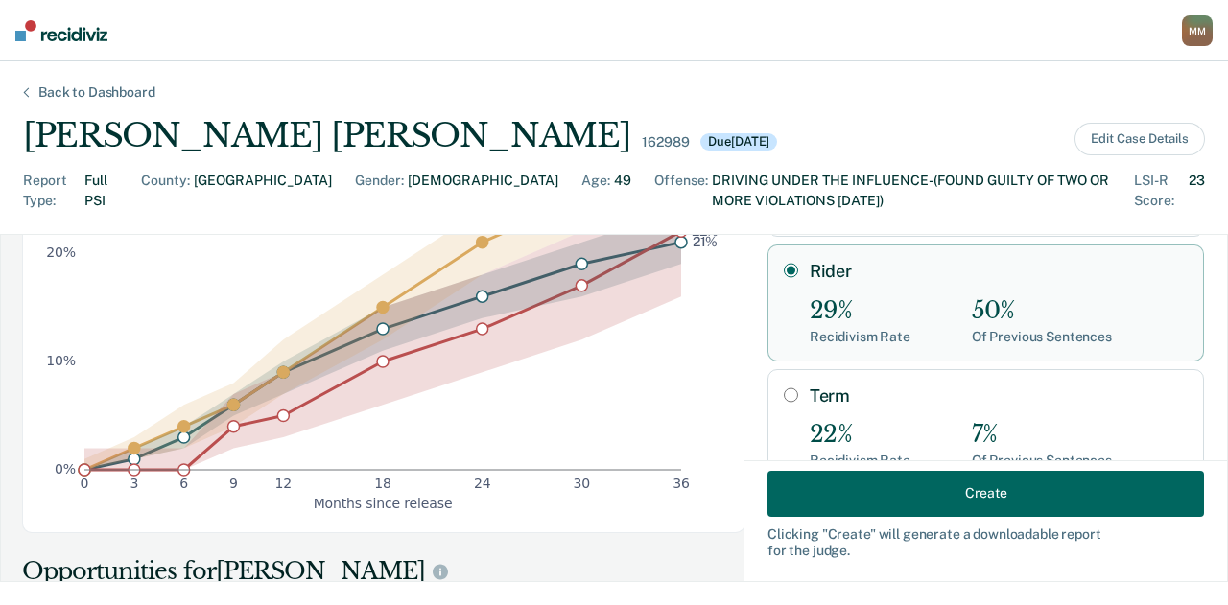
click at [887, 482] on button "Create" at bounding box center [986, 493] width 437 height 46
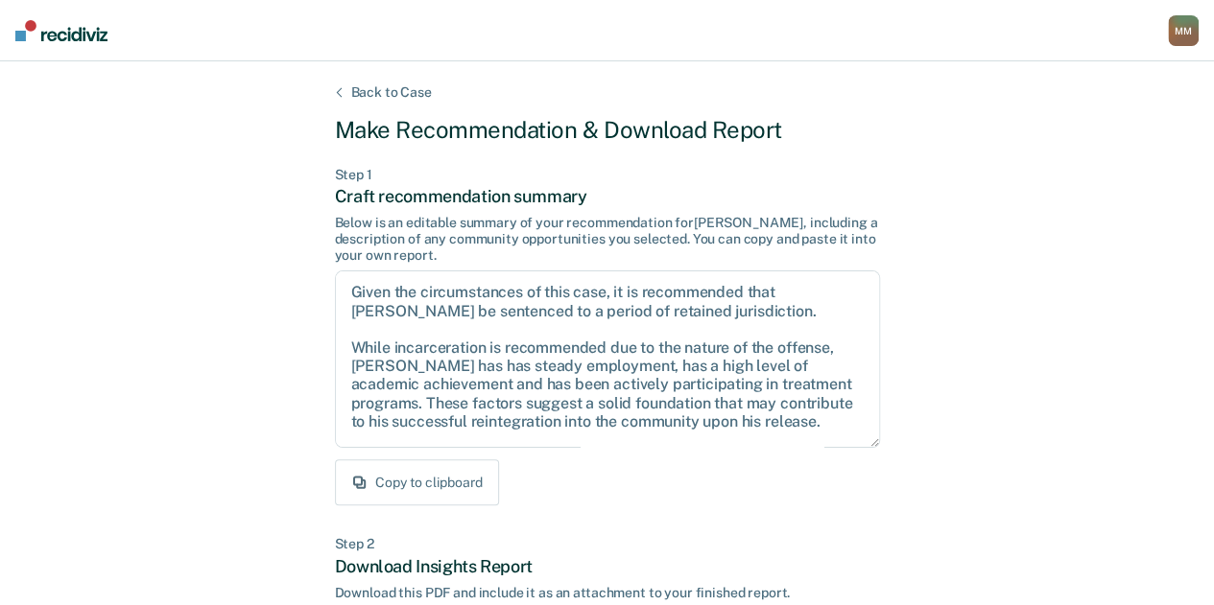
scroll to position [104, 0]
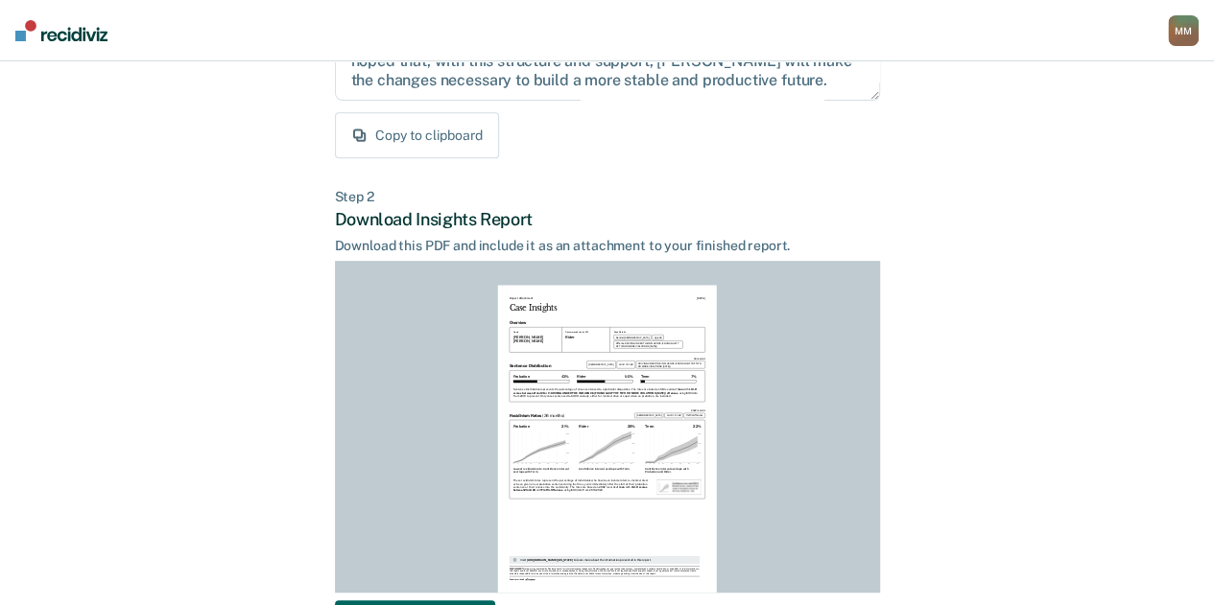
click at [573, 262] on div "Report Attachment [DATE] Case Insights Overview Name [PERSON_NAME] [PERSON_NAME…" at bounding box center [607, 427] width 545 height 332
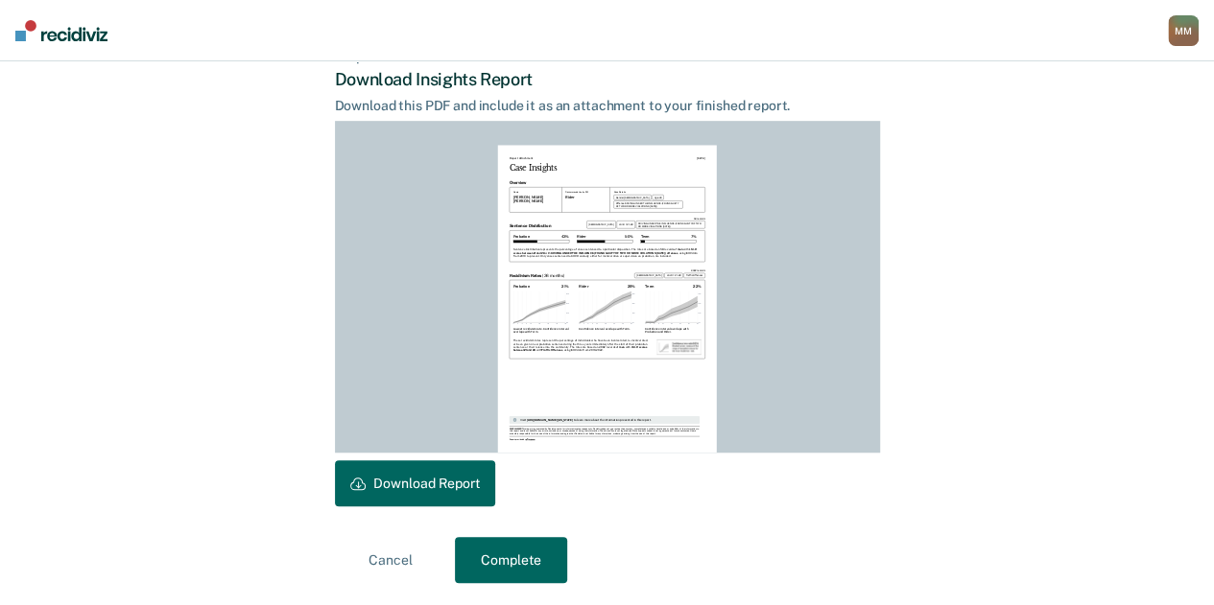
click at [459, 492] on button "Download Report" at bounding box center [415, 484] width 160 height 46
click at [525, 542] on button "Complete" at bounding box center [511, 560] width 112 height 46
